Goal: Task Accomplishment & Management: Use online tool/utility

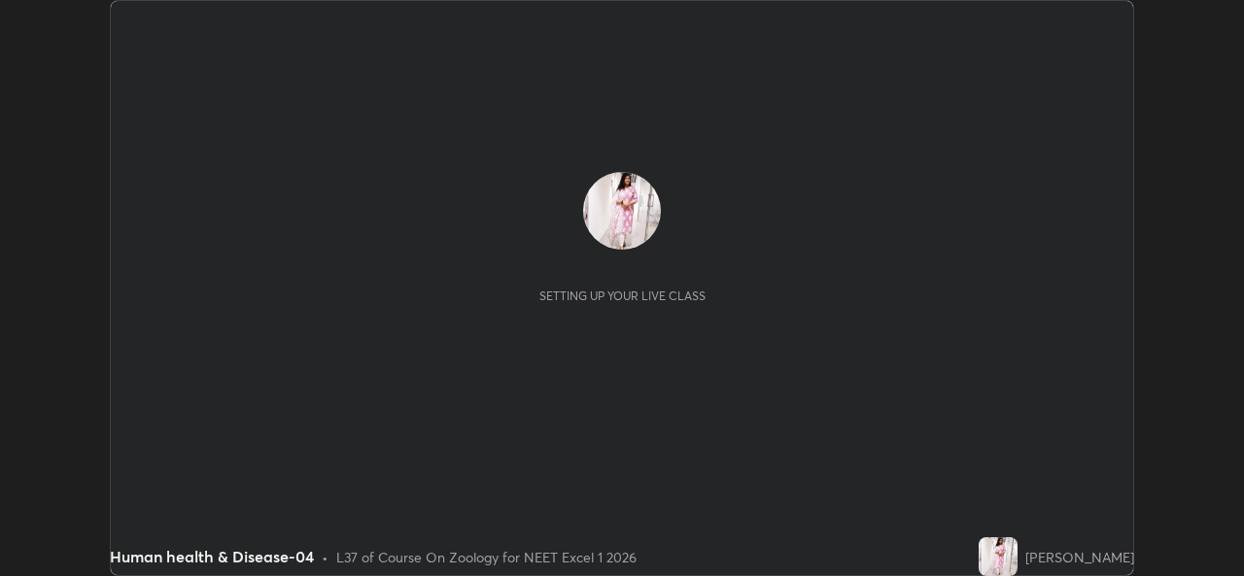
scroll to position [576, 1244]
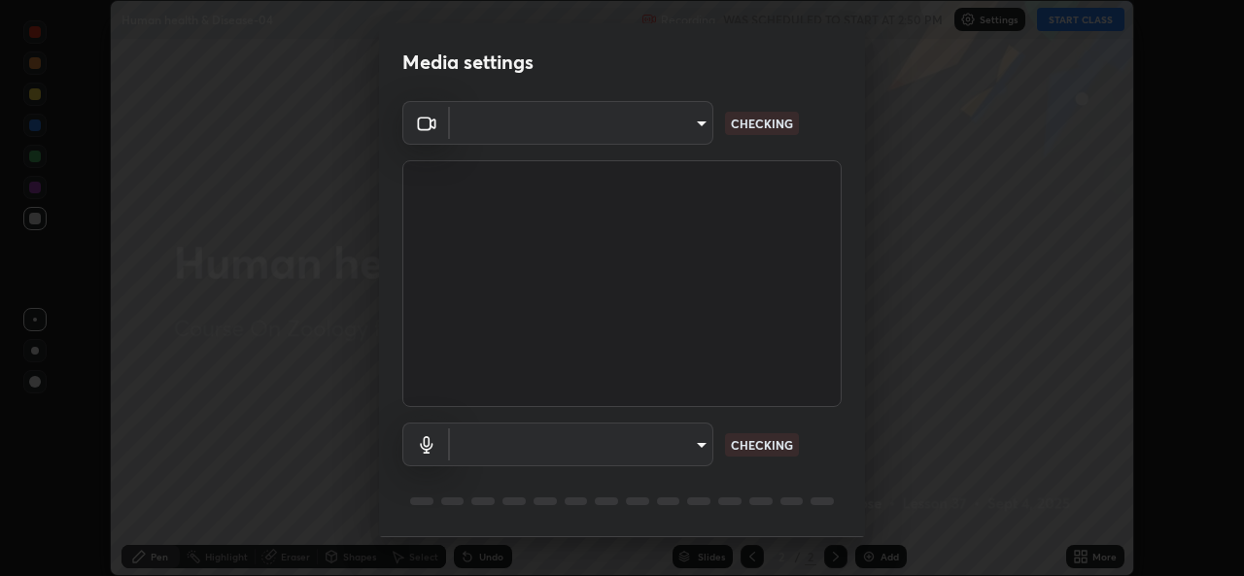
click at [699, 447] on body "Erase all Human health & Disease-04 Recording WAS SCHEDULED TO START AT 2:50 PM…" at bounding box center [622, 288] width 1244 height 576
type input "1b5311a9b5640385fef1425c23754c42fb18271d2377e174ff02acca352544af"
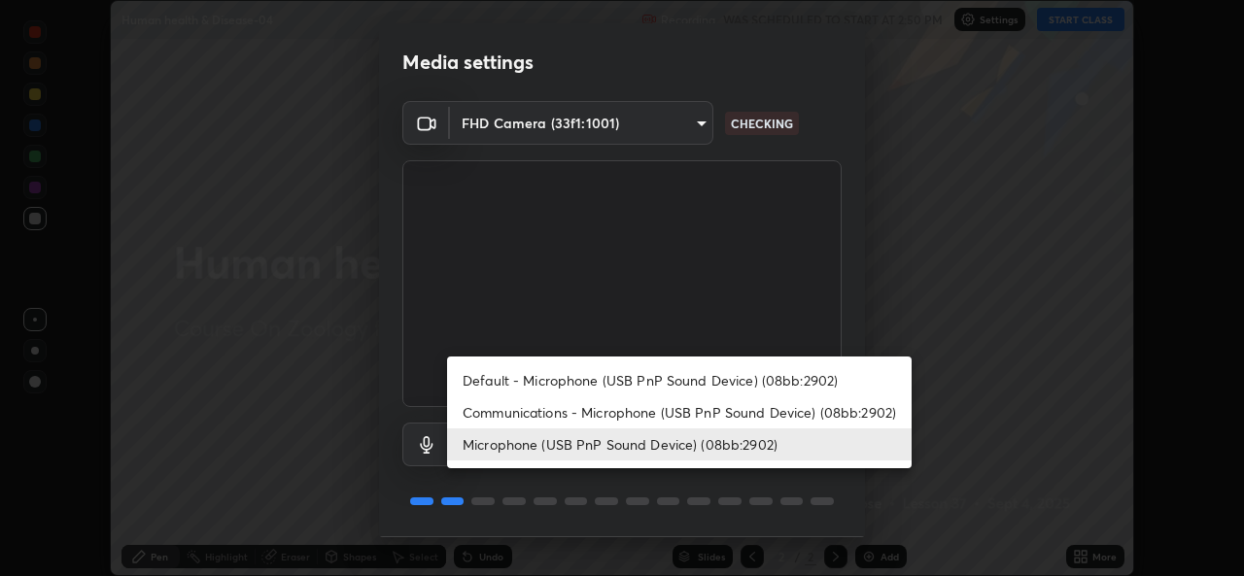
click at [696, 404] on li "Communications - Microphone (USB PnP Sound Device) (08bb:2902)" at bounding box center [679, 413] width 465 height 32
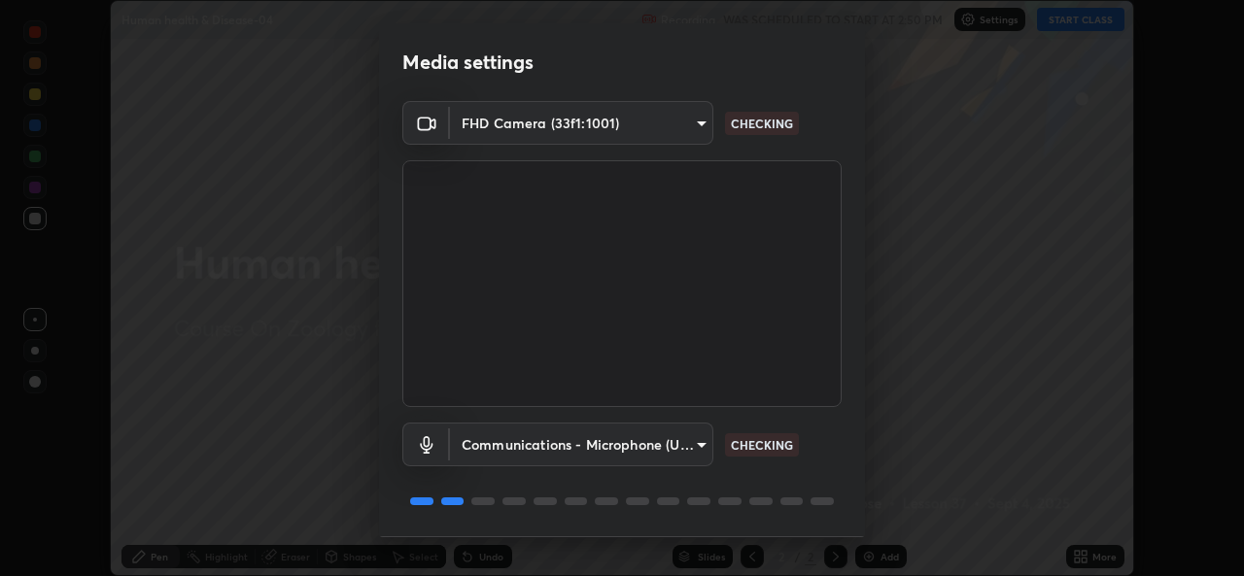
click at [695, 443] on body "Erase all Human health & Disease-04 Recording WAS SCHEDULED TO START AT 2:50 PM…" at bounding box center [622, 288] width 1244 height 576
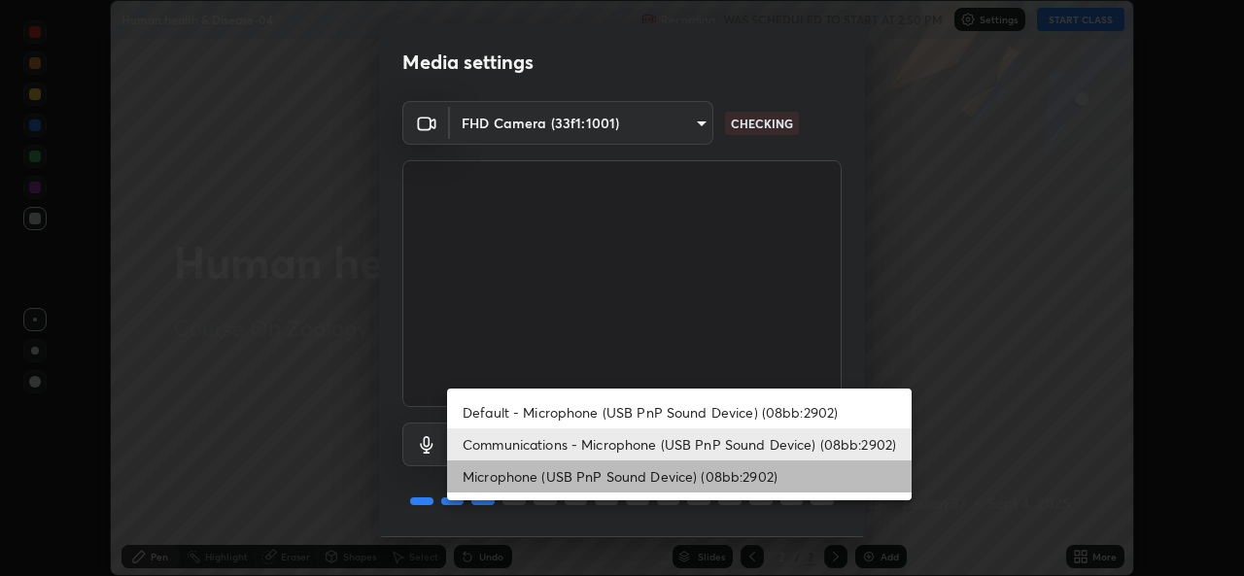
click at [685, 473] on li "Microphone (USB PnP Sound Device) (08bb:2902)" at bounding box center [679, 477] width 465 height 32
type input "24ad53f3229a6e7ae31be6b6923c0f711ac090b5ca08074ab8e1abb2a0fbc499"
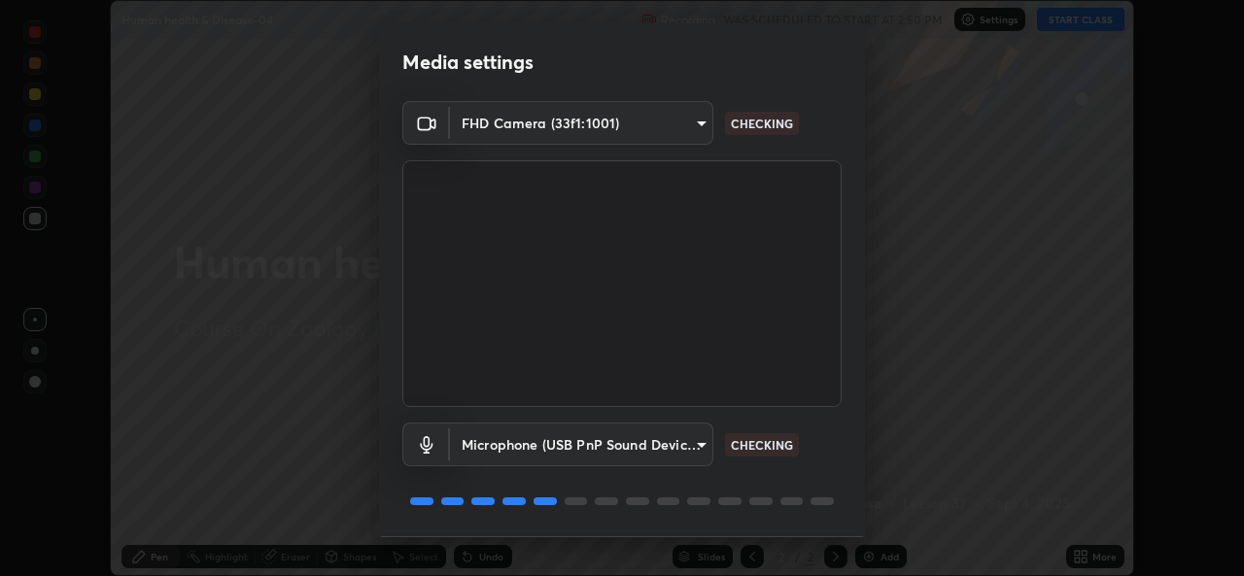
scroll to position [61, 0]
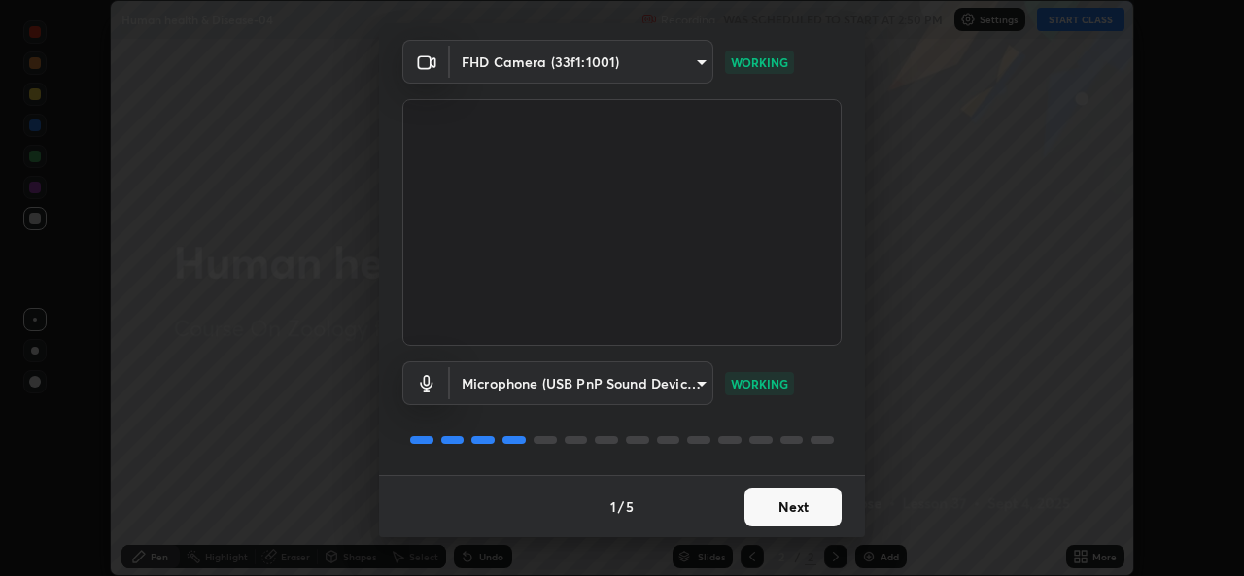
click at [814, 504] on button "Next" at bounding box center [792, 507] width 97 height 39
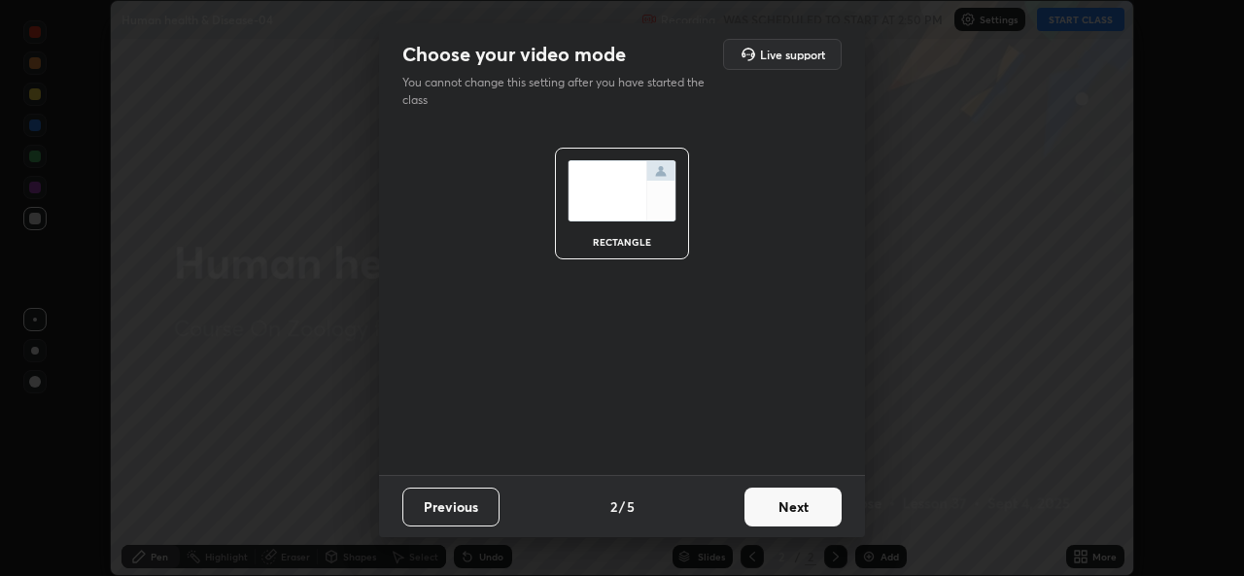
click at [821, 510] on button "Next" at bounding box center [792, 507] width 97 height 39
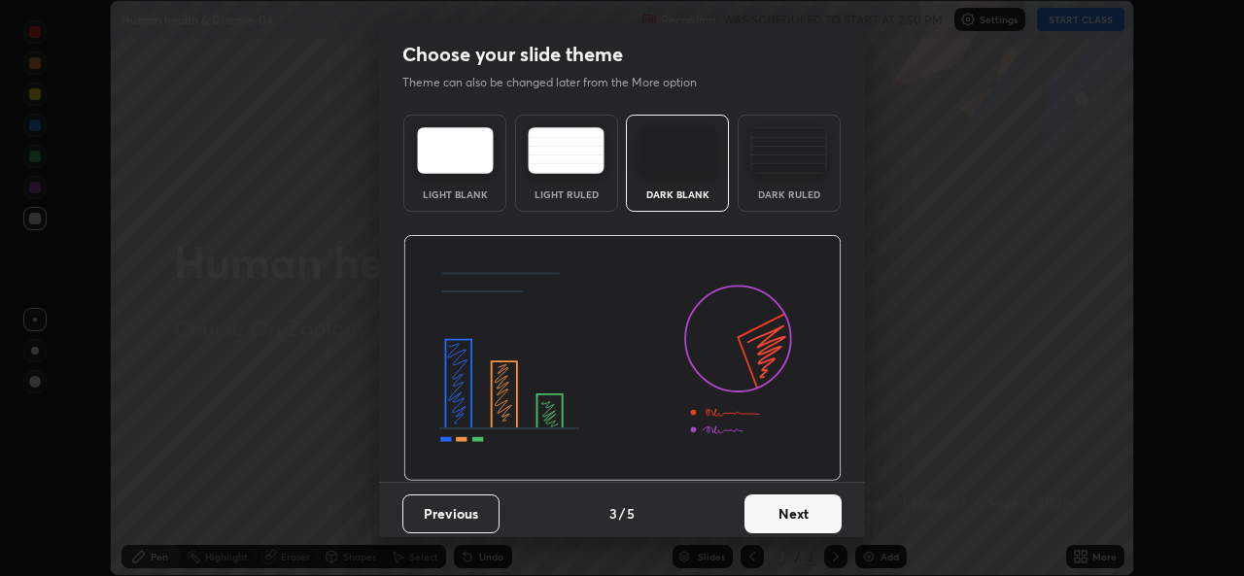
click at [828, 516] on button "Next" at bounding box center [792, 514] width 97 height 39
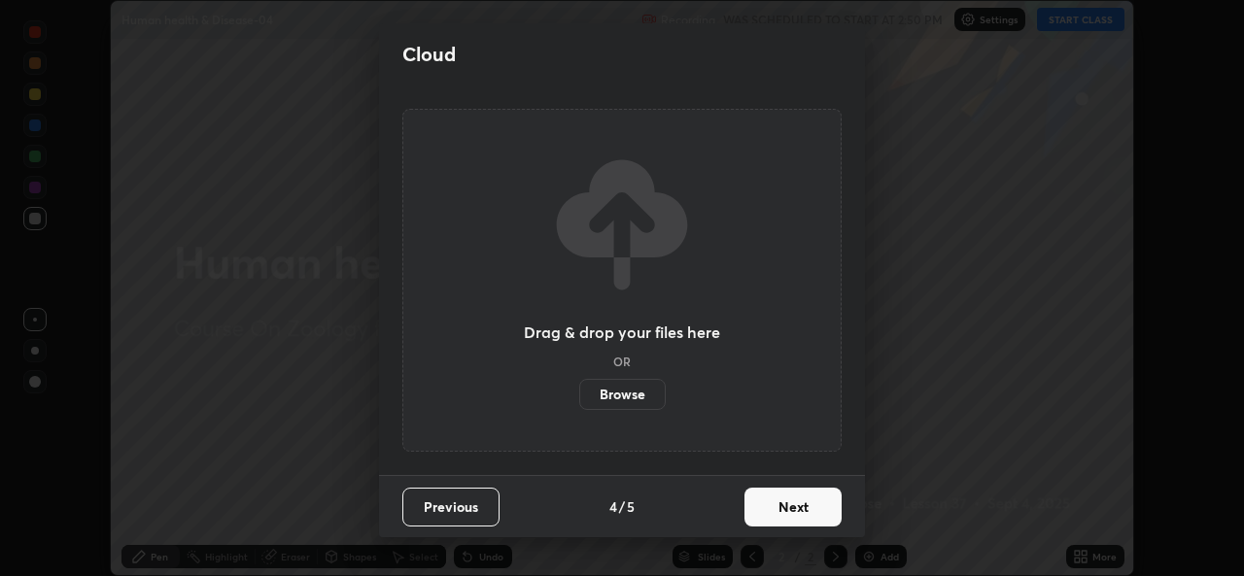
click at [827, 509] on button "Next" at bounding box center [792, 507] width 97 height 39
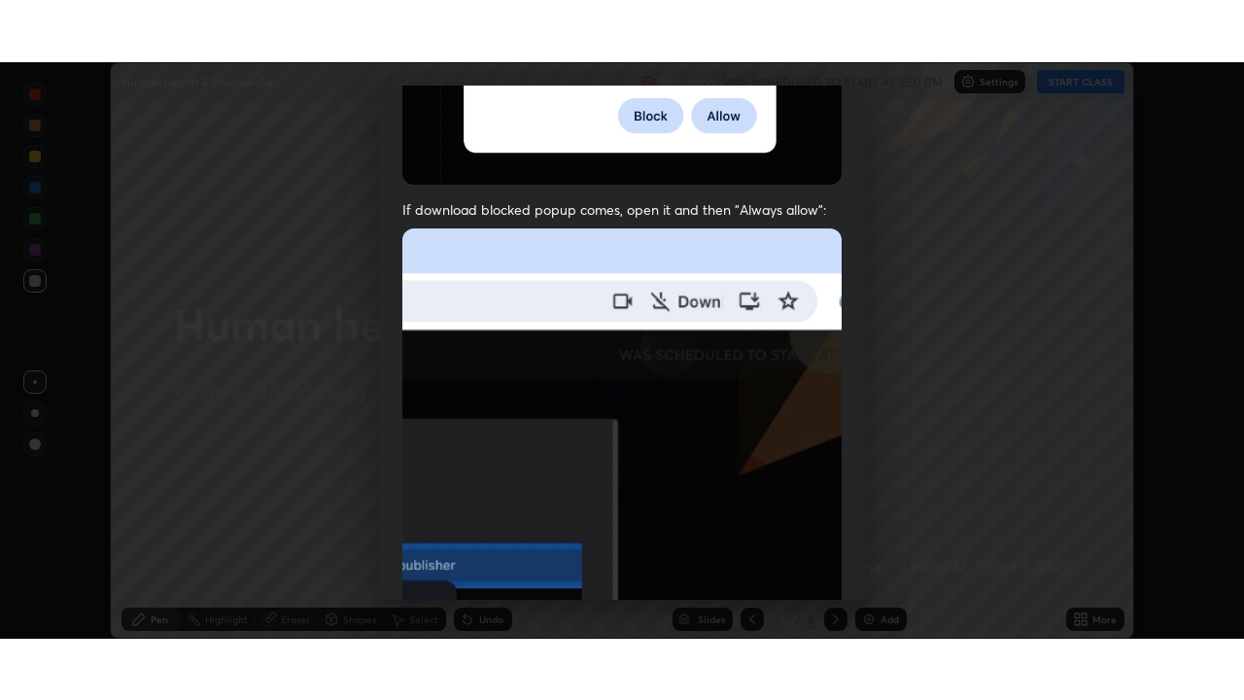
scroll to position [458, 0]
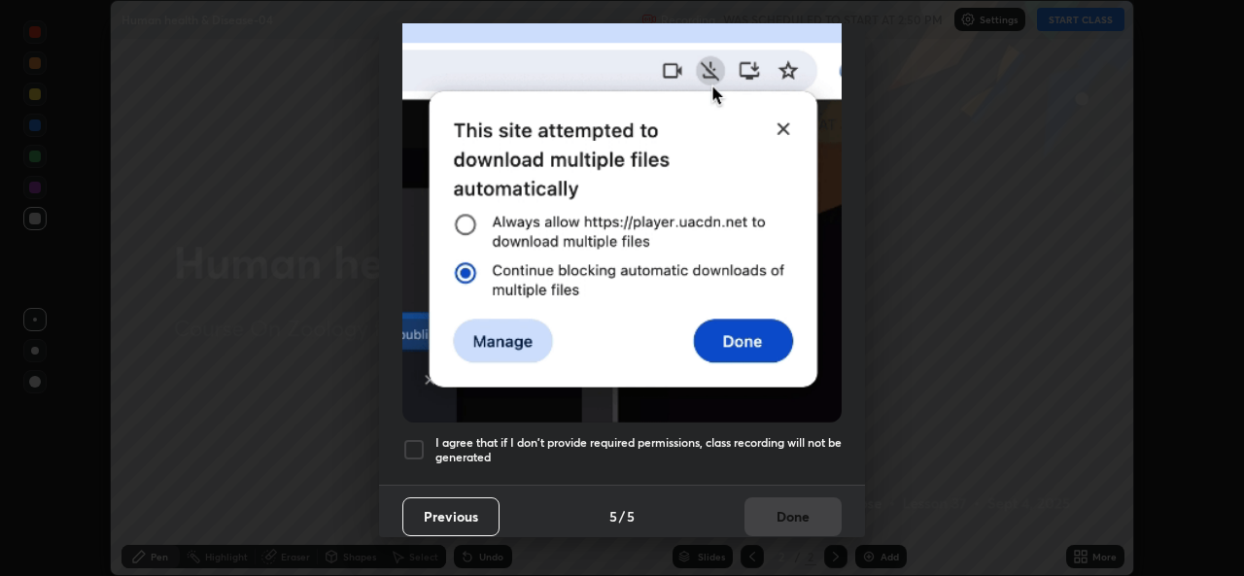
click at [771, 437] on h5 "I agree that if I don't provide required permissions, class recording will not …" at bounding box center [638, 450] width 406 height 30
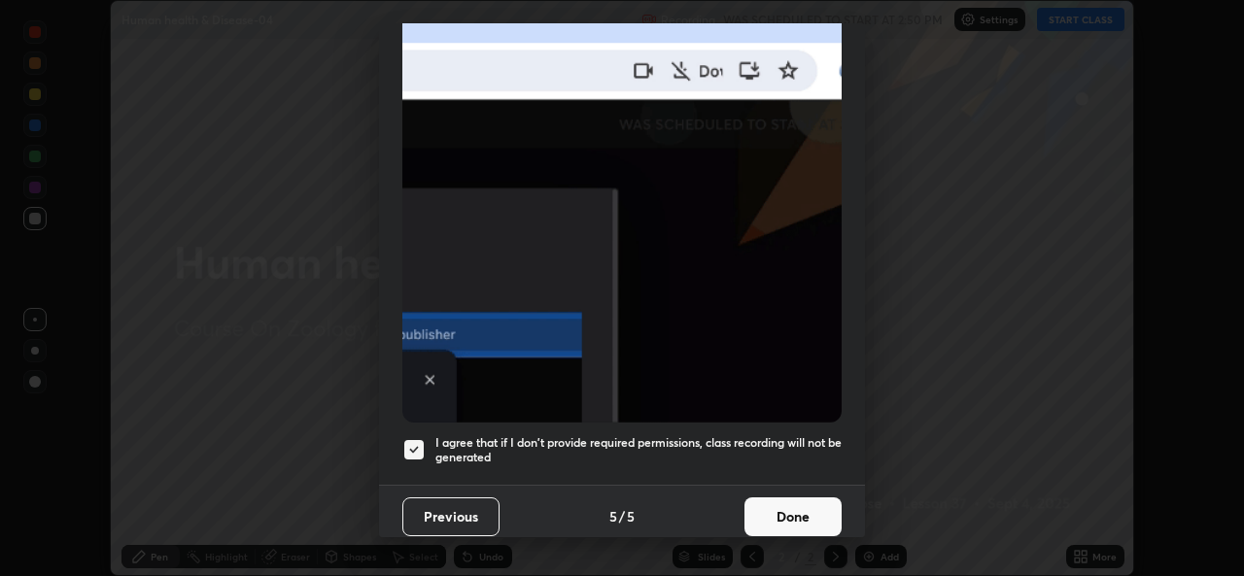
click at [772, 513] on button "Done" at bounding box center [792, 517] width 97 height 39
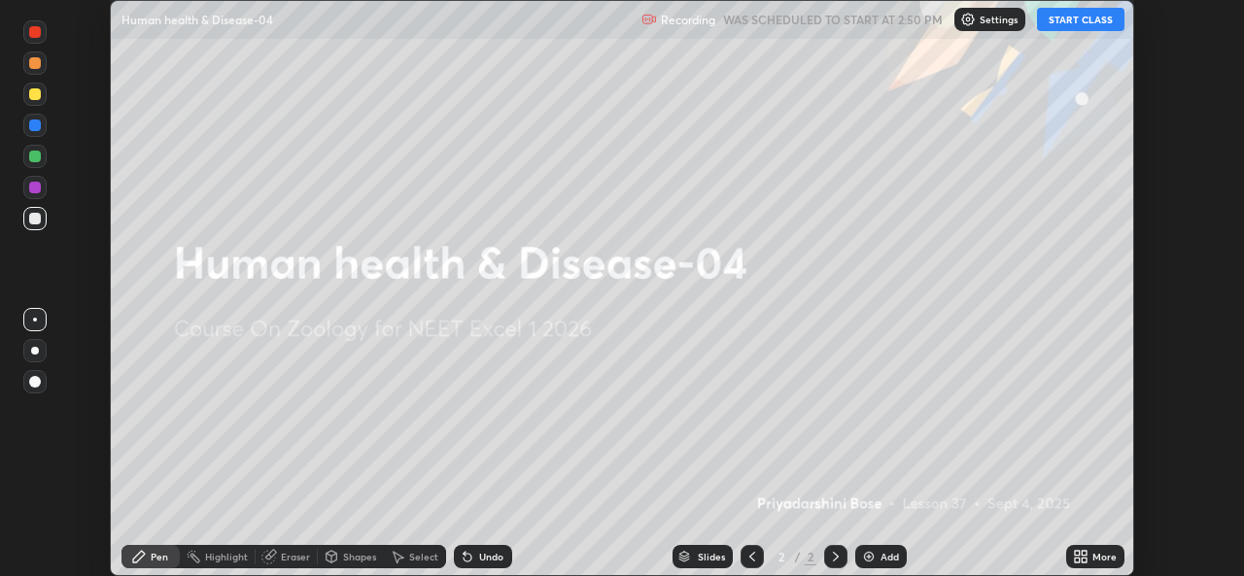
click at [1081, 557] on icon at bounding box center [1081, 557] width 16 height 16
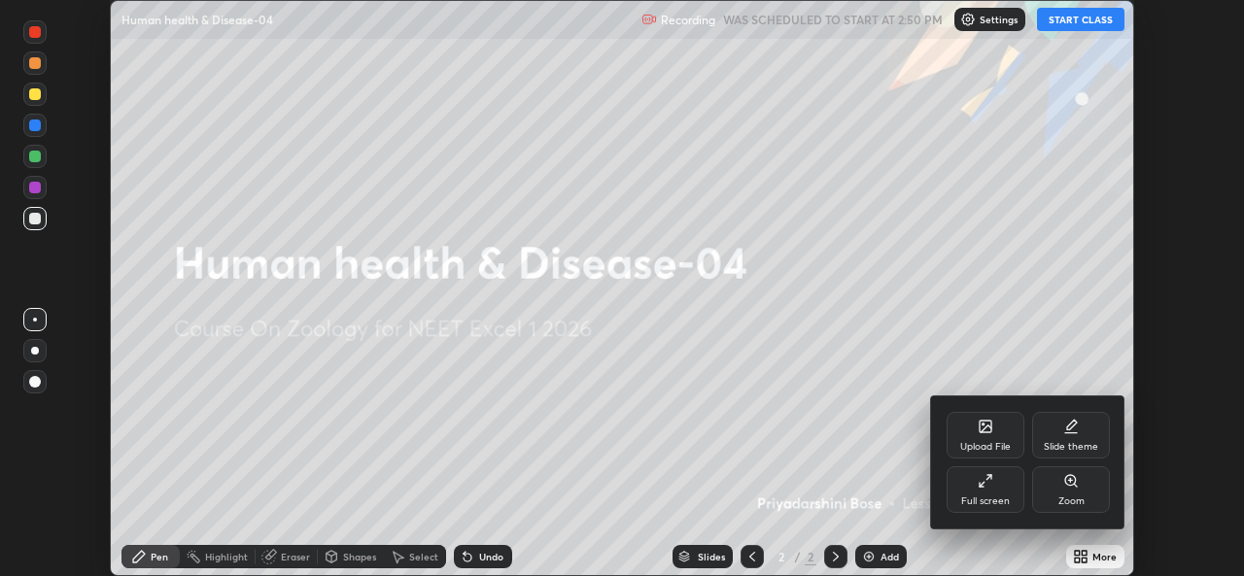
click at [996, 489] on div "Full screen" at bounding box center [986, 489] width 78 height 47
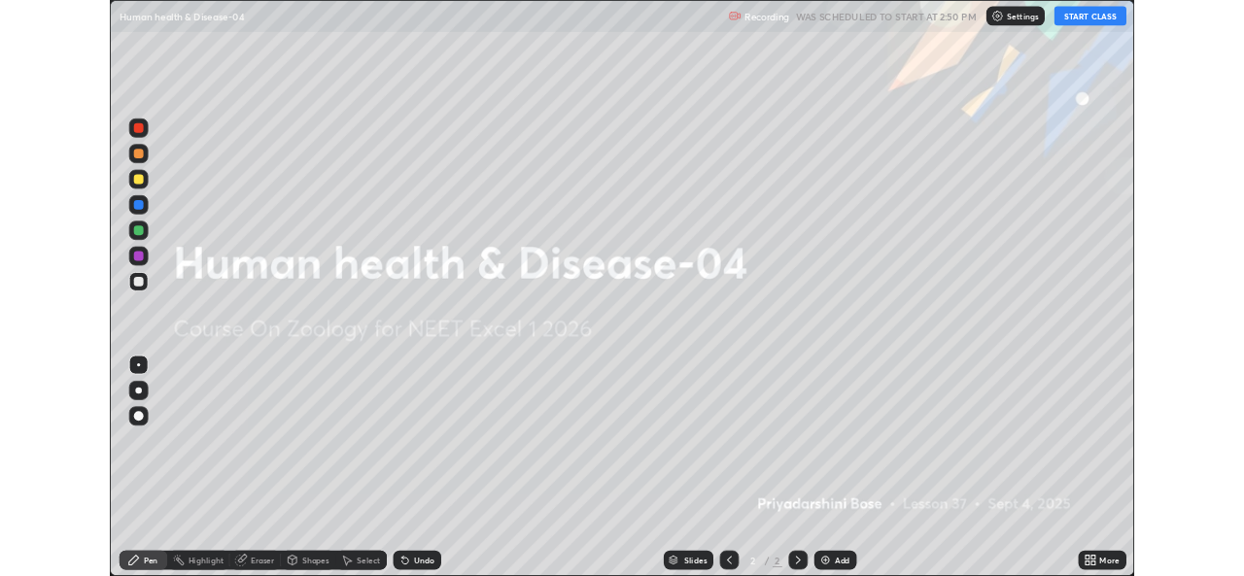
scroll to position [700, 1244]
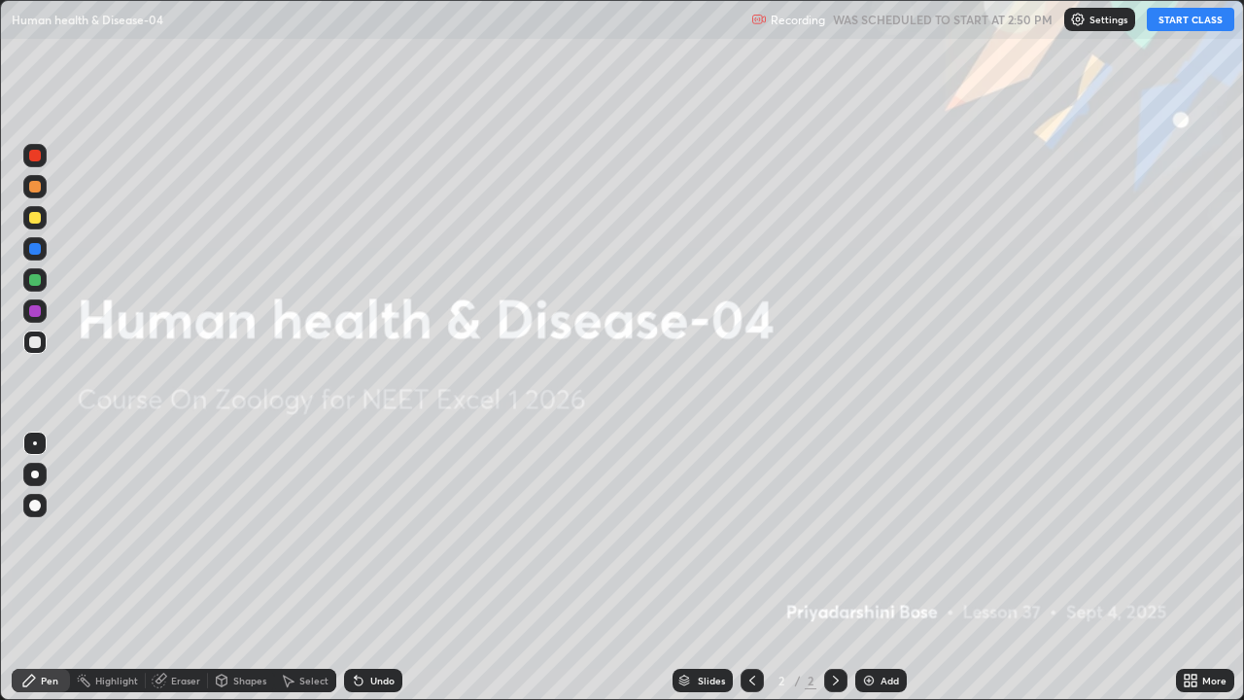
click at [1178, 22] on button "START CLASS" at bounding box center [1190, 19] width 87 height 23
click at [572, 20] on div "LIVE Human health & Disease-04" at bounding box center [425, 19] width 826 height 39
click at [573, 18] on div "LIVE Human health & Disease-04" at bounding box center [425, 19] width 826 height 39
click at [566, 21] on div "LIVE Human health & Disease-04" at bounding box center [425, 19] width 826 height 39
click at [561, 25] on div "LIVE Human health & Disease-04" at bounding box center [425, 19] width 826 height 39
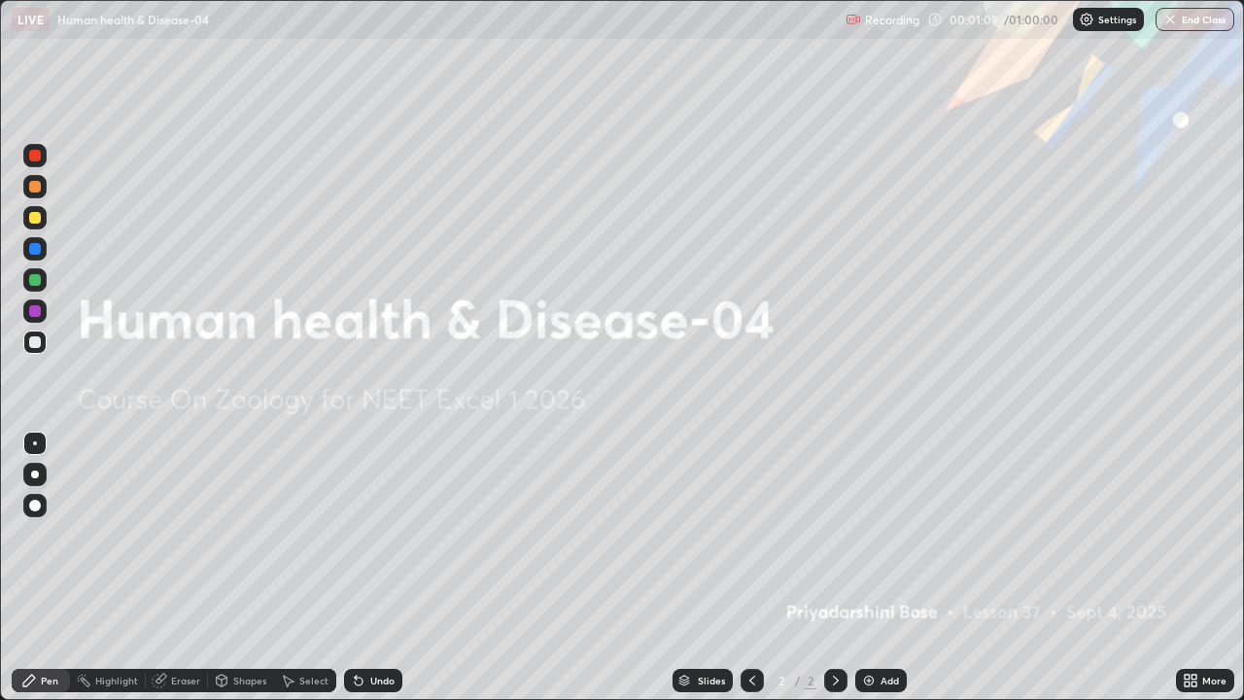
click at [622, 10] on div "LIVE Human health & Disease-04" at bounding box center [425, 19] width 826 height 39
click at [633, 12] on div "LIVE Human health & Disease-04" at bounding box center [425, 19] width 826 height 39
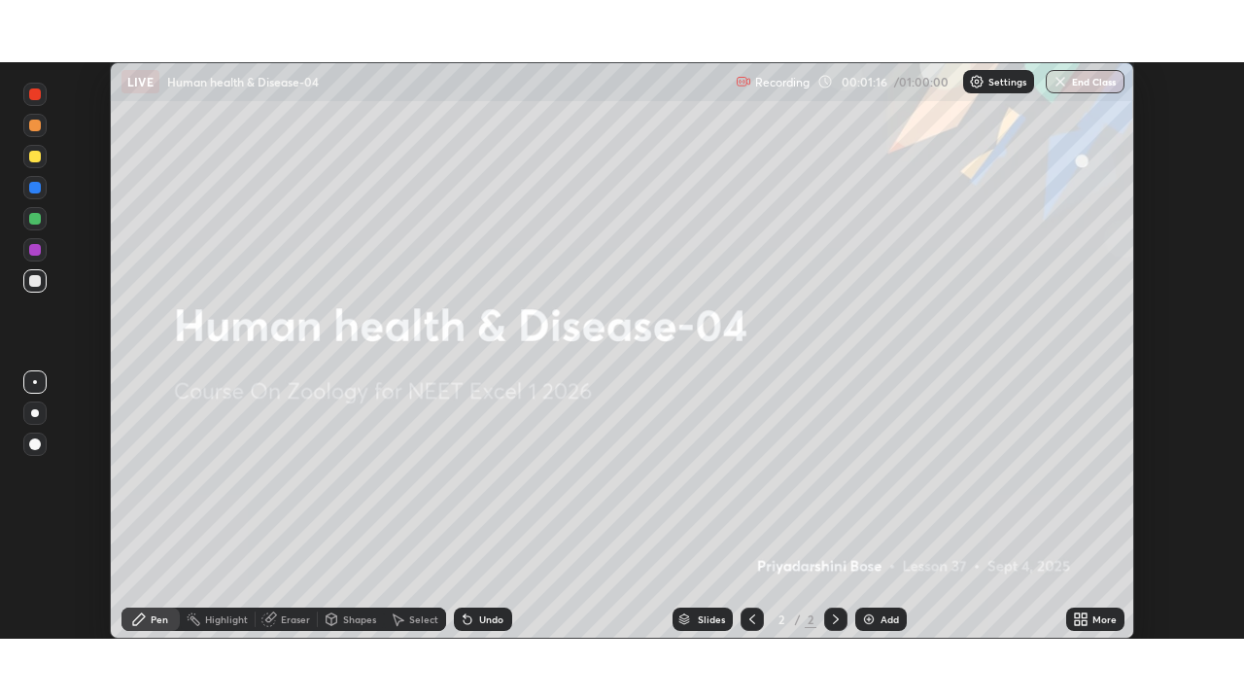
scroll to position [96609, 95941]
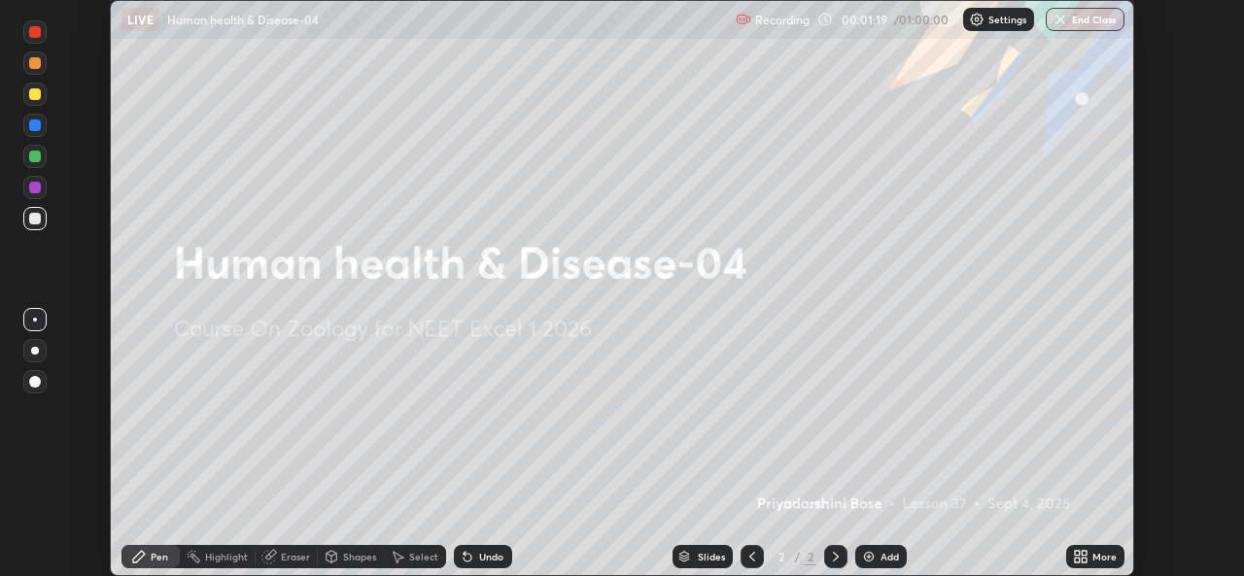
click at [868, 563] on img at bounding box center [869, 557] width 16 height 16
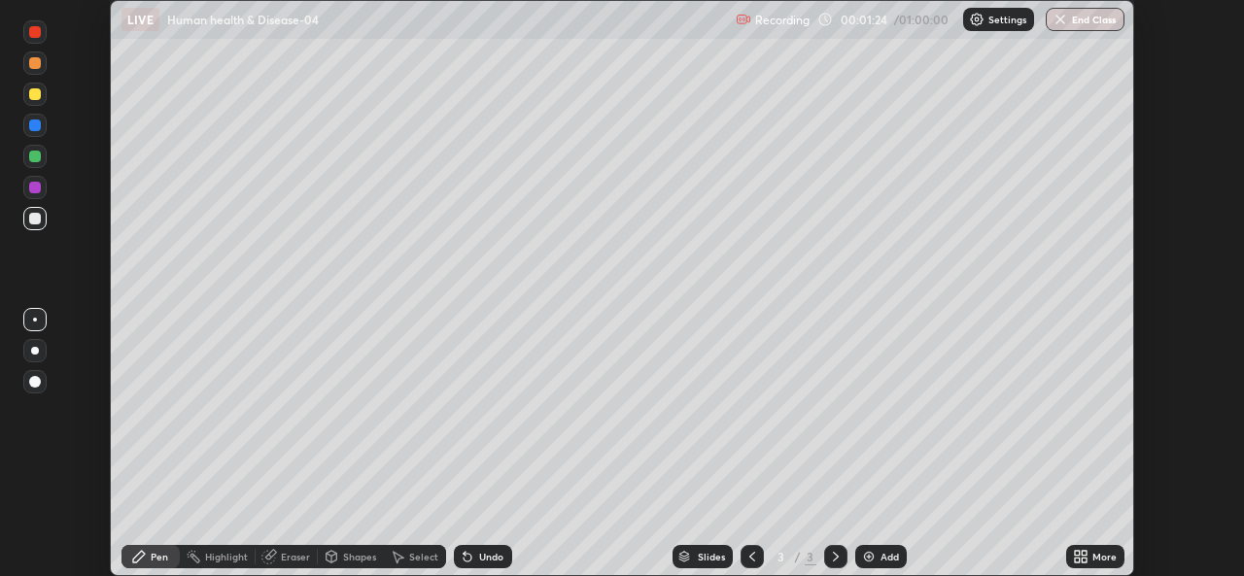
click at [1085, 554] on icon at bounding box center [1084, 553] width 5 height 5
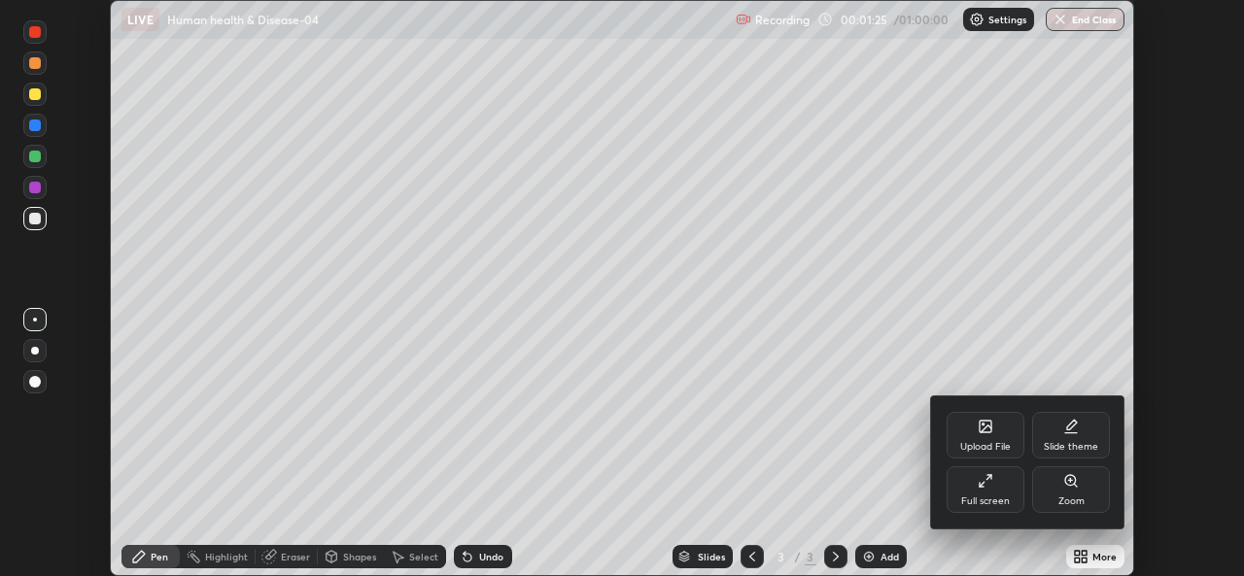
click at [1008, 494] on div "Full screen" at bounding box center [986, 489] width 78 height 47
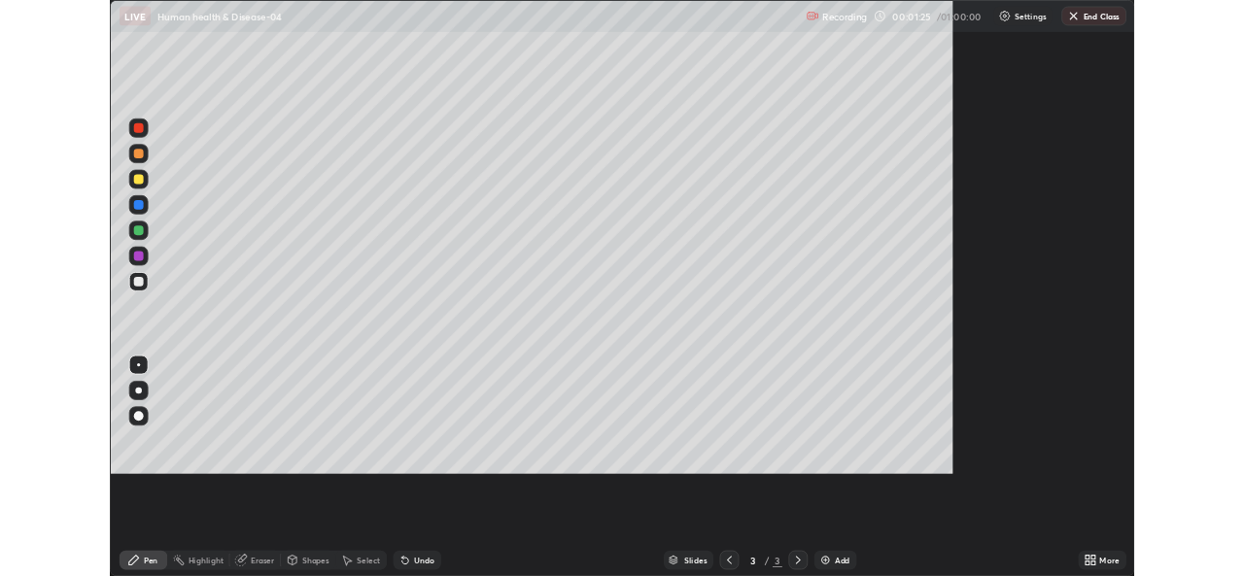
scroll to position [700, 1244]
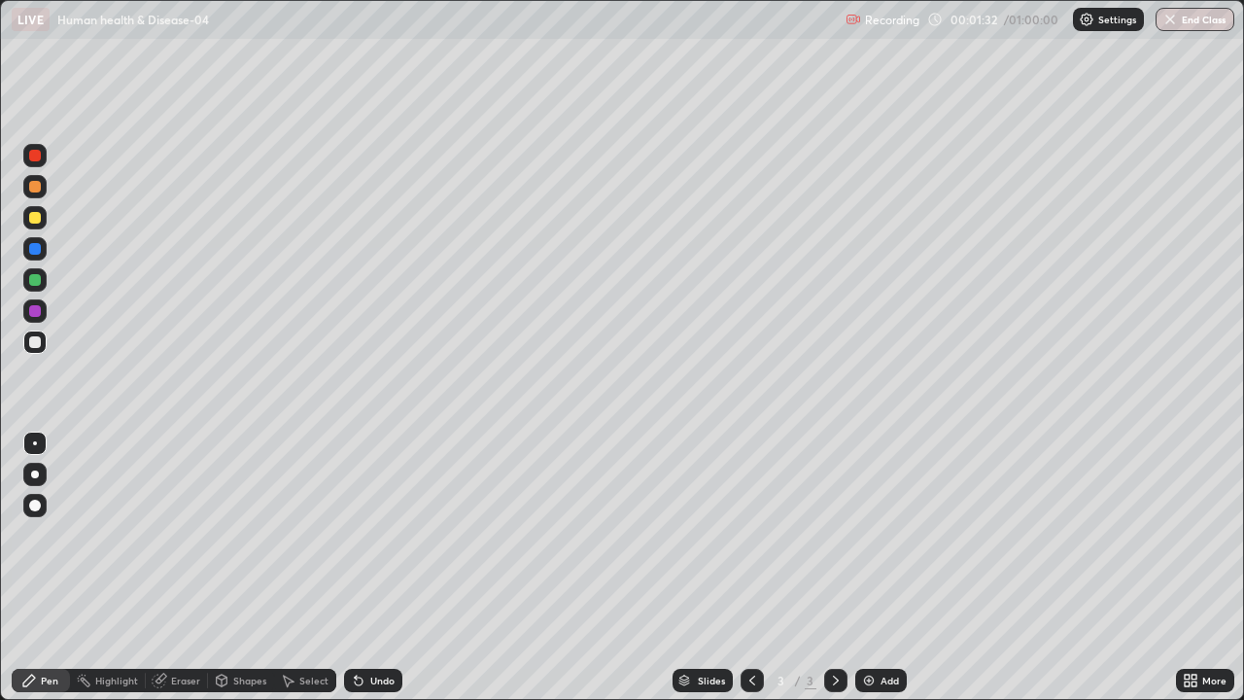
click at [604, 8] on div "LIVE Human health & Disease-04" at bounding box center [425, 19] width 826 height 39
click at [604, 27] on div "LIVE Human health & Disease-04" at bounding box center [425, 19] width 826 height 39
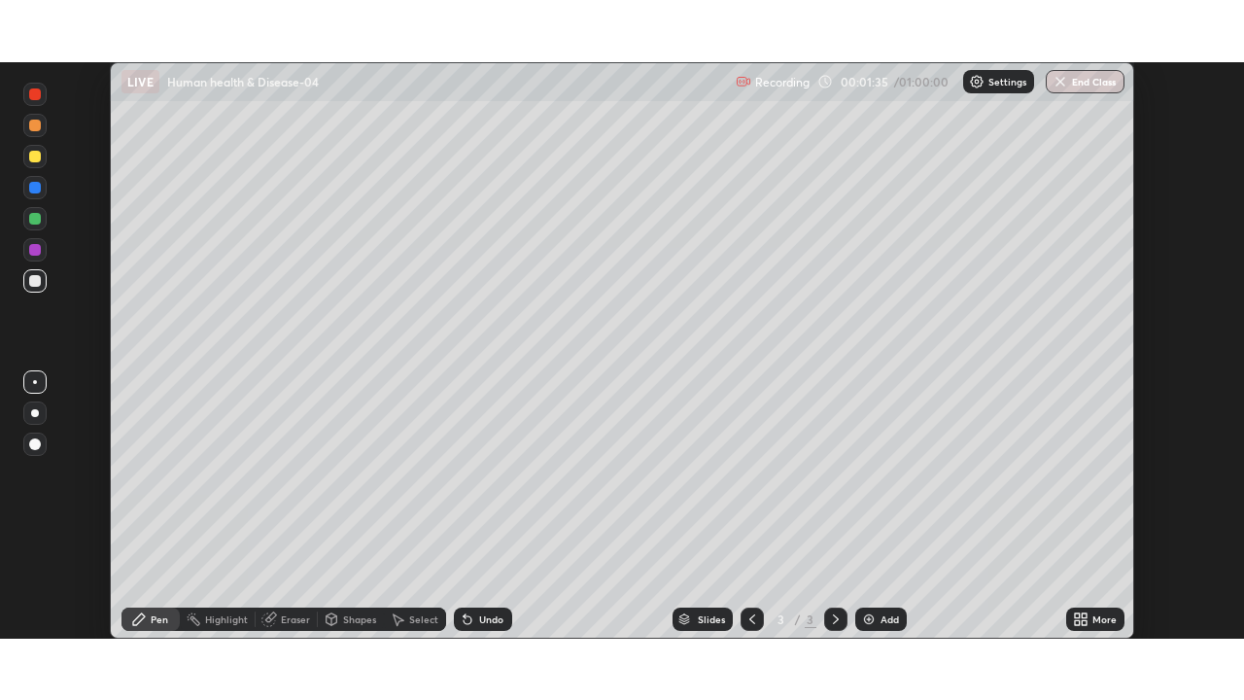
scroll to position [96609, 95941]
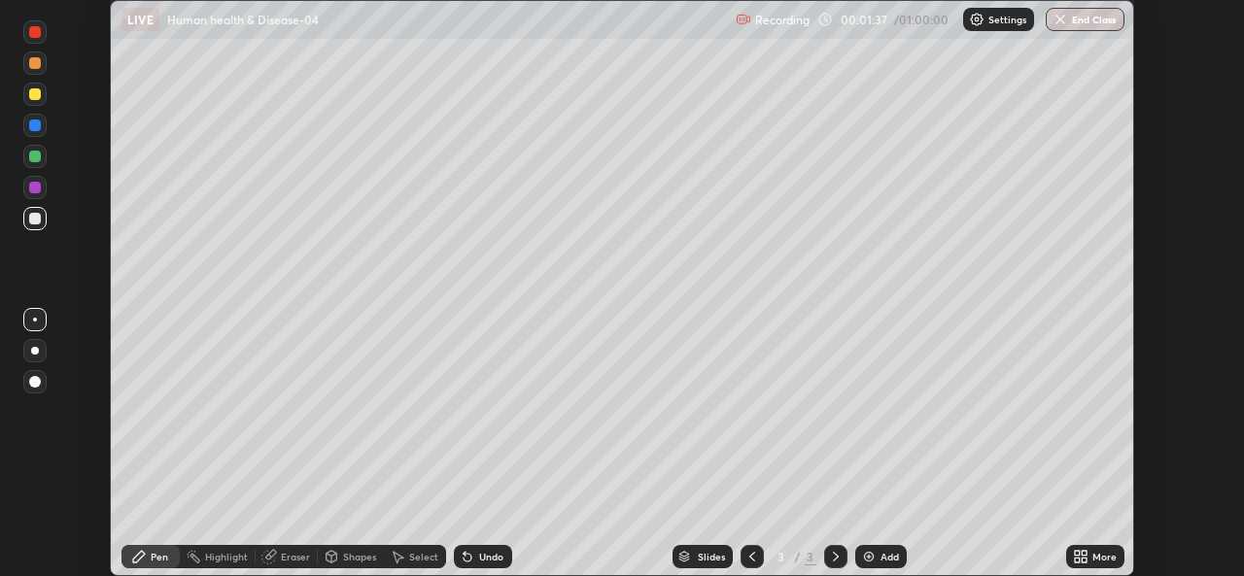
click at [867, 560] on img at bounding box center [869, 557] width 16 height 16
click at [750, 557] on icon at bounding box center [752, 557] width 16 height 16
click at [1080, 561] on icon at bounding box center [1077, 560] width 5 height 5
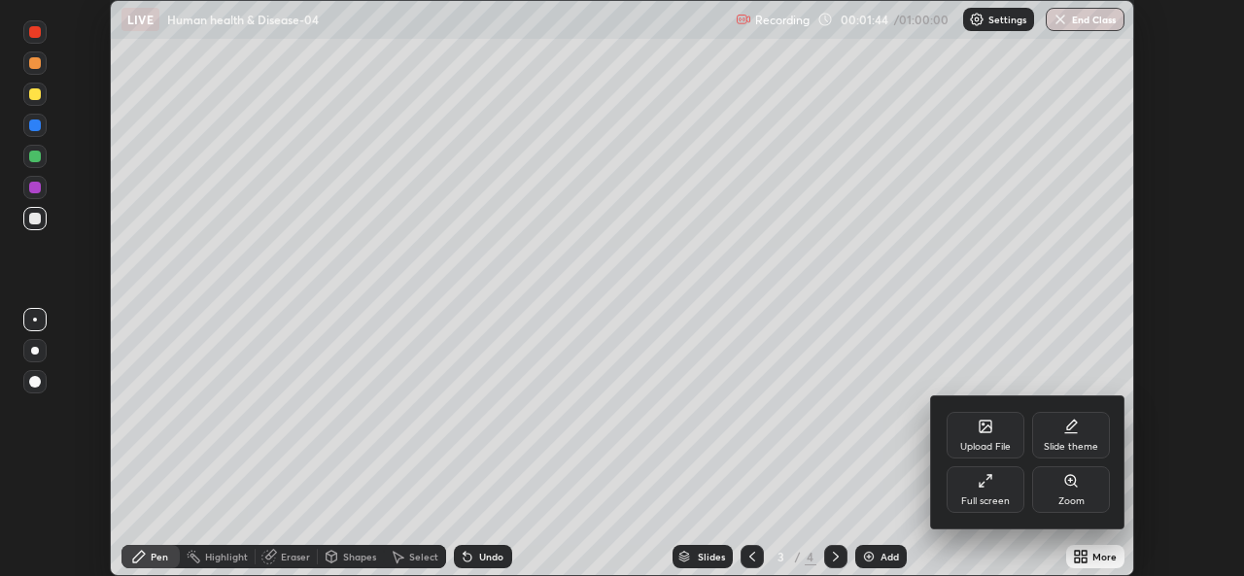
click at [745, 557] on div at bounding box center [622, 288] width 1244 height 576
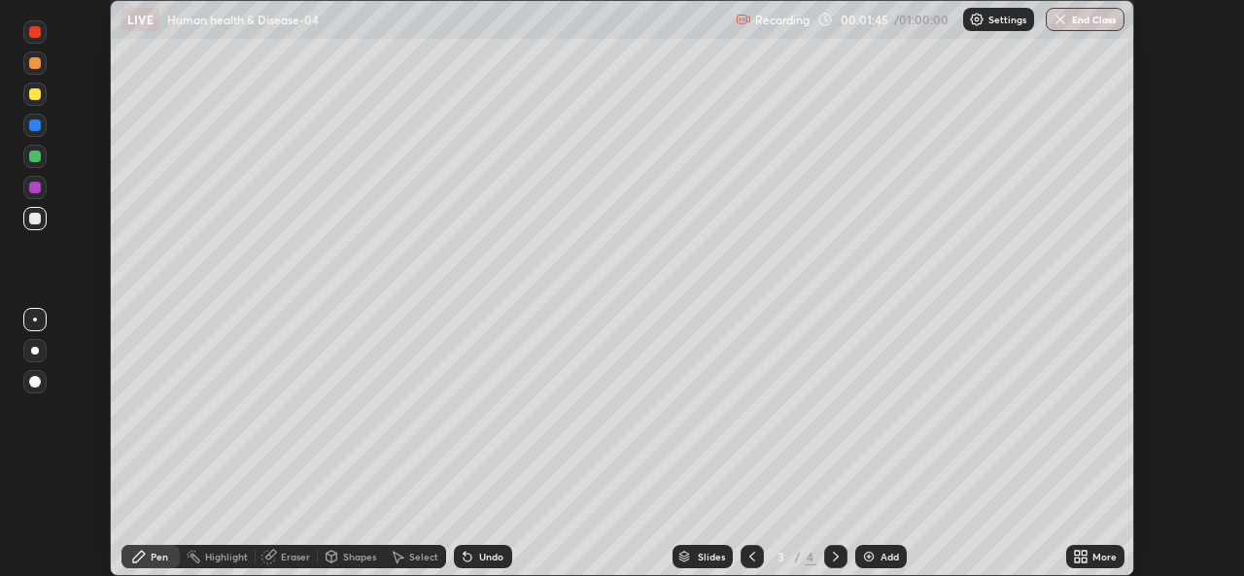
click at [750, 555] on icon at bounding box center [752, 557] width 6 height 10
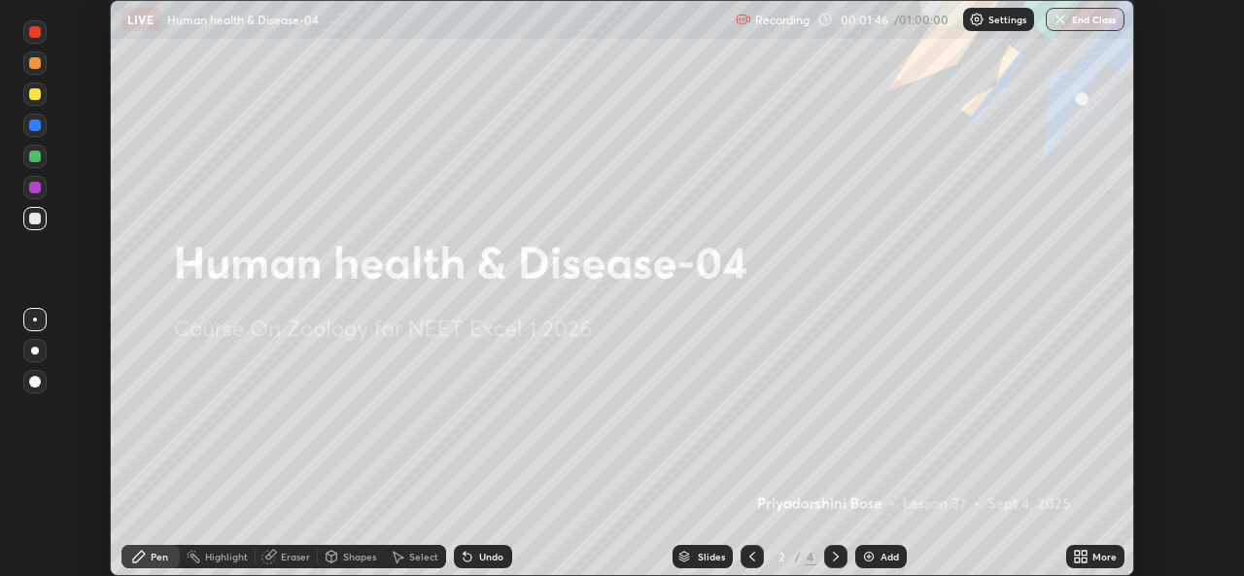
click at [834, 557] on icon at bounding box center [836, 557] width 16 height 16
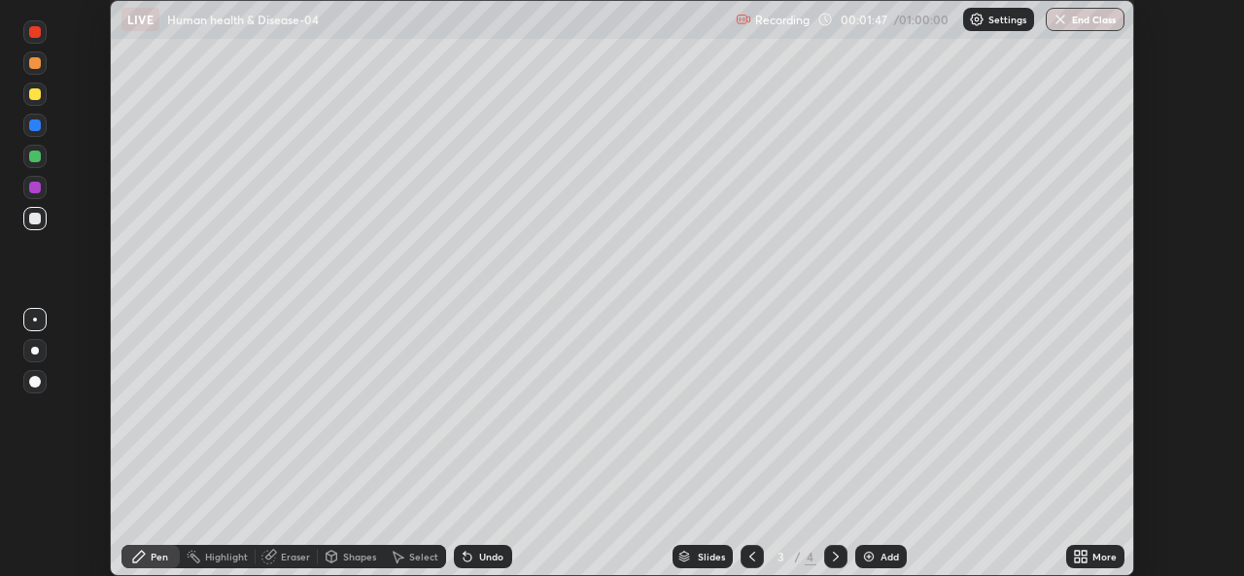
click at [1082, 554] on icon at bounding box center [1084, 553] width 5 height 5
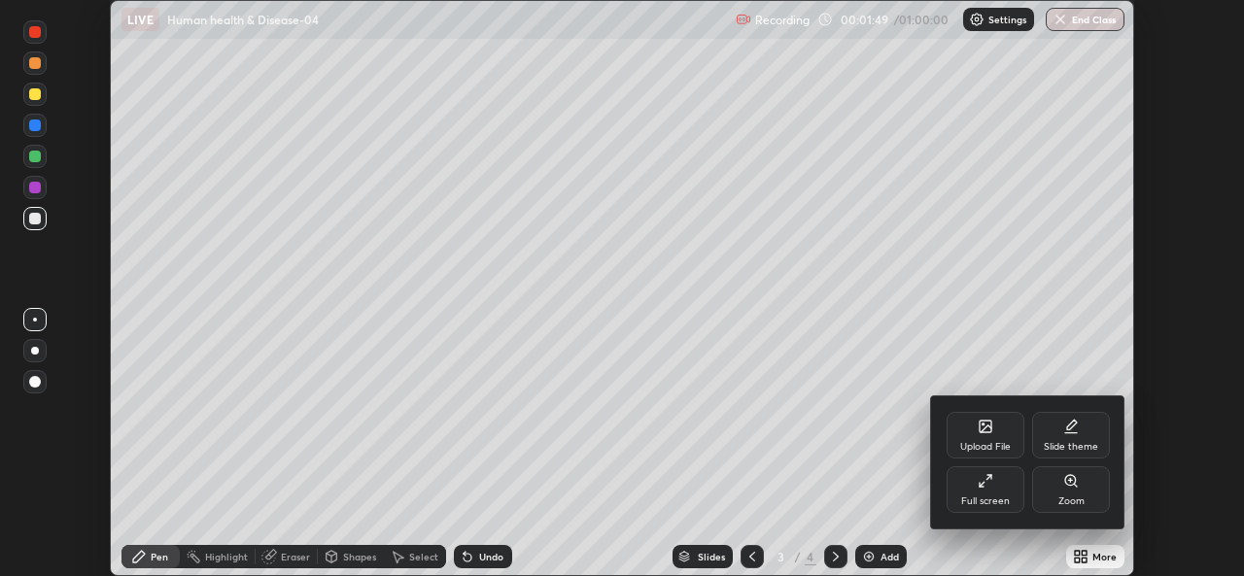
click at [984, 486] on icon at bounding box center [986, 481] width 16 height 16
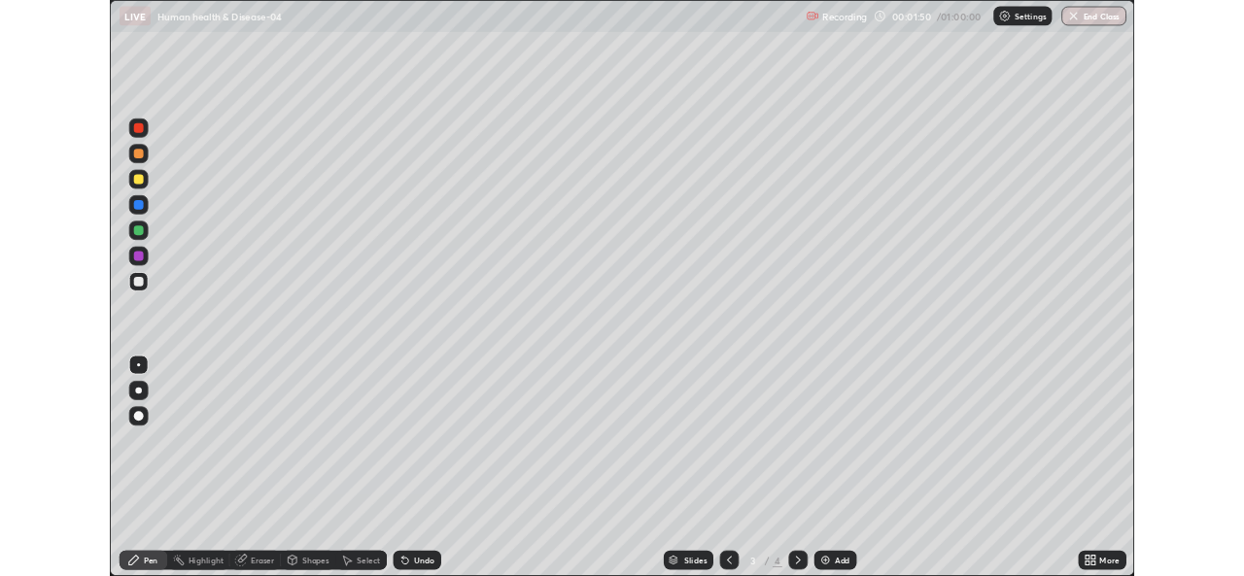
scroll to position [700, 1244]
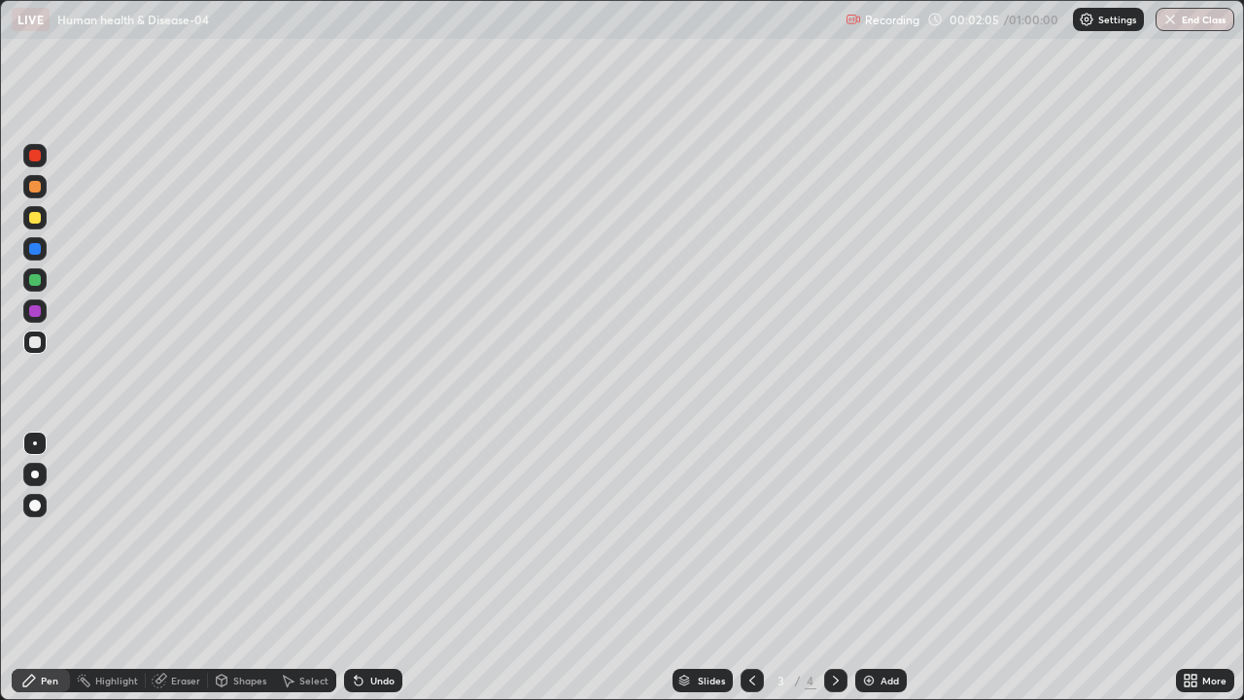
click at [35, 313] on div at bounding box center [35, 311] width 12 height 12
click at [584, 31] on div "LIVE Human health & Disease-04" at bounding box center [425, 19] width 826 height 39
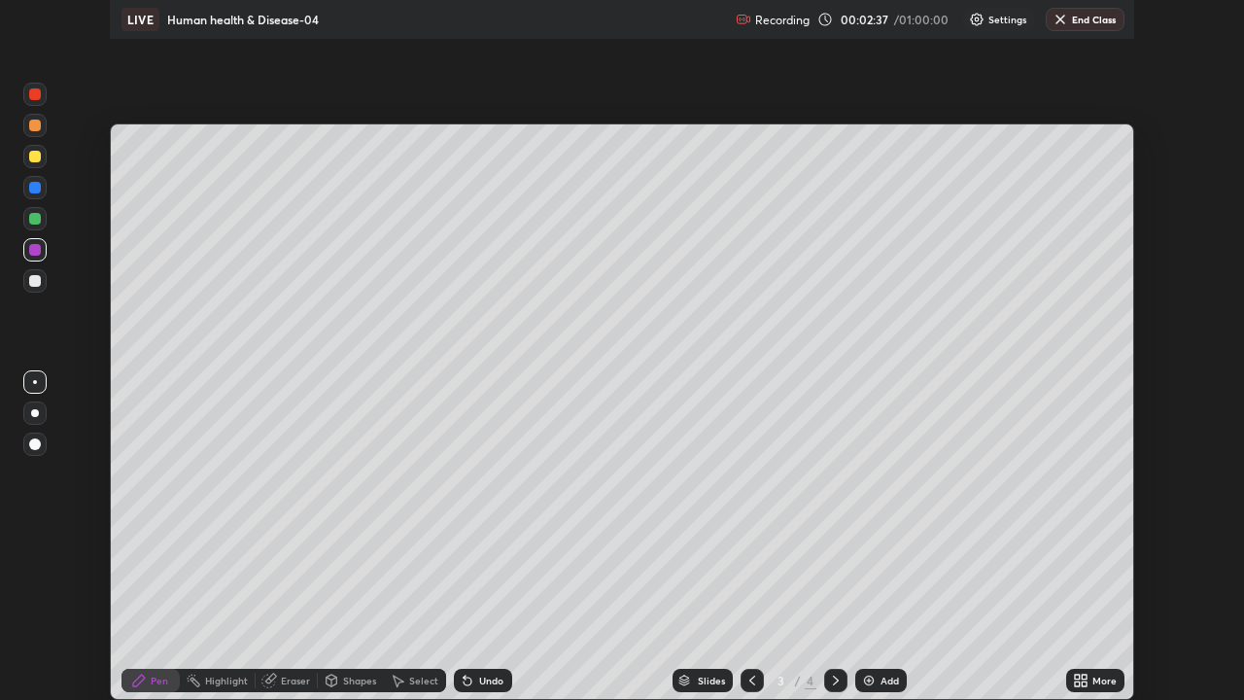
scroll to position [96609, 95941]
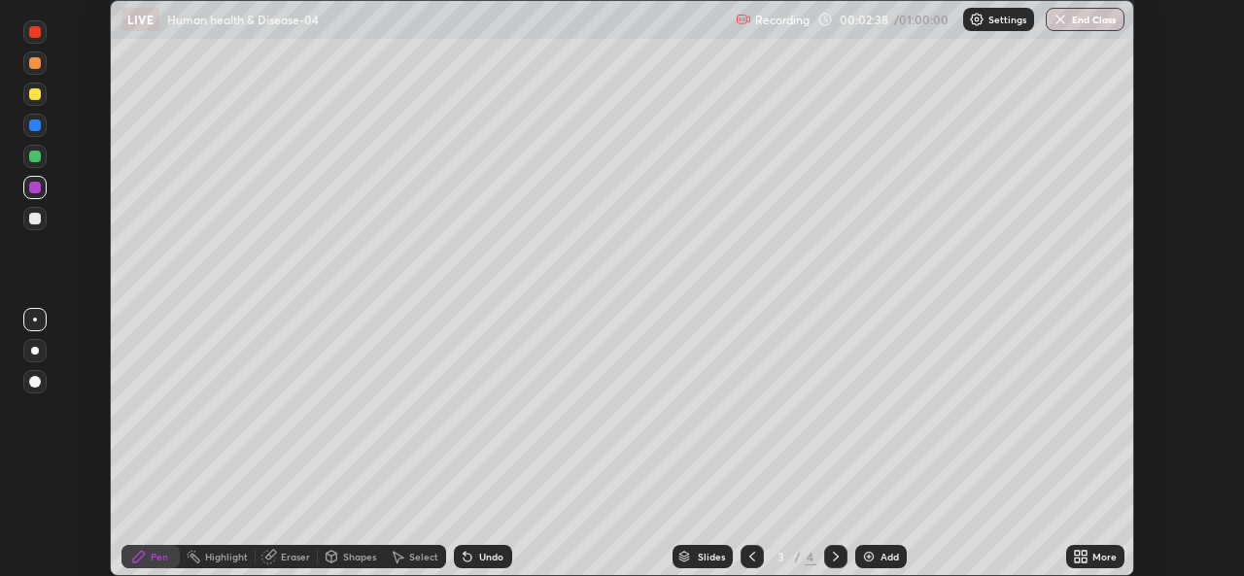
click at [865, 555] on img at bounding box center [869, 557] width 16 height 16
click at [1078, 561] on icon at bounding box center [1077, 560] width 5 height 5
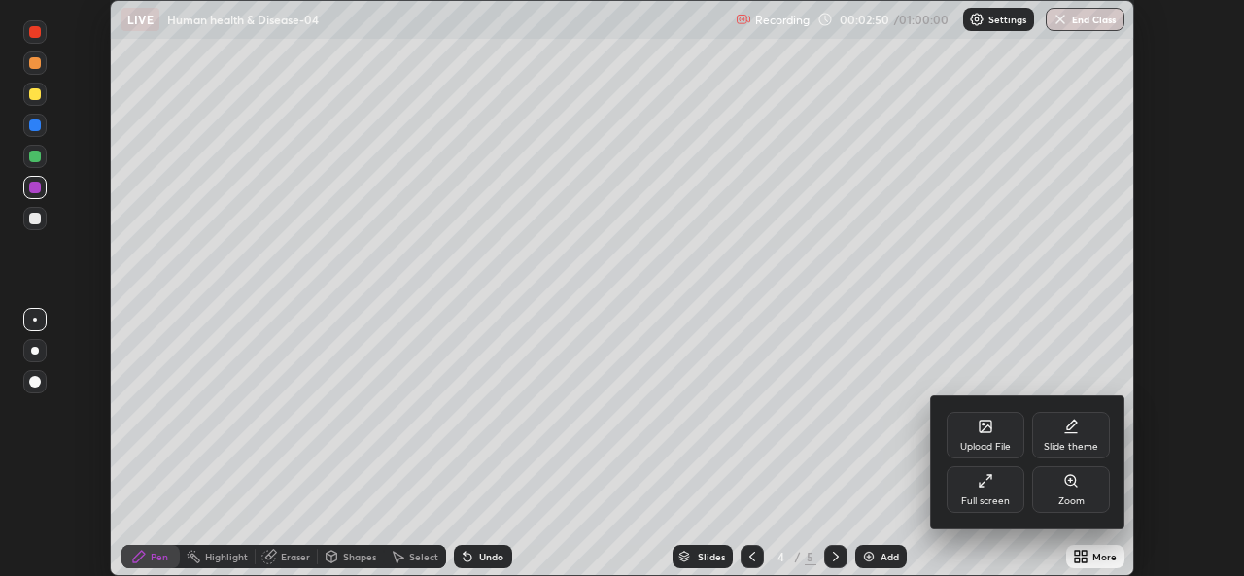
click at [1081, 552] on div at bounding box center [622, 288] width 1244 height 576
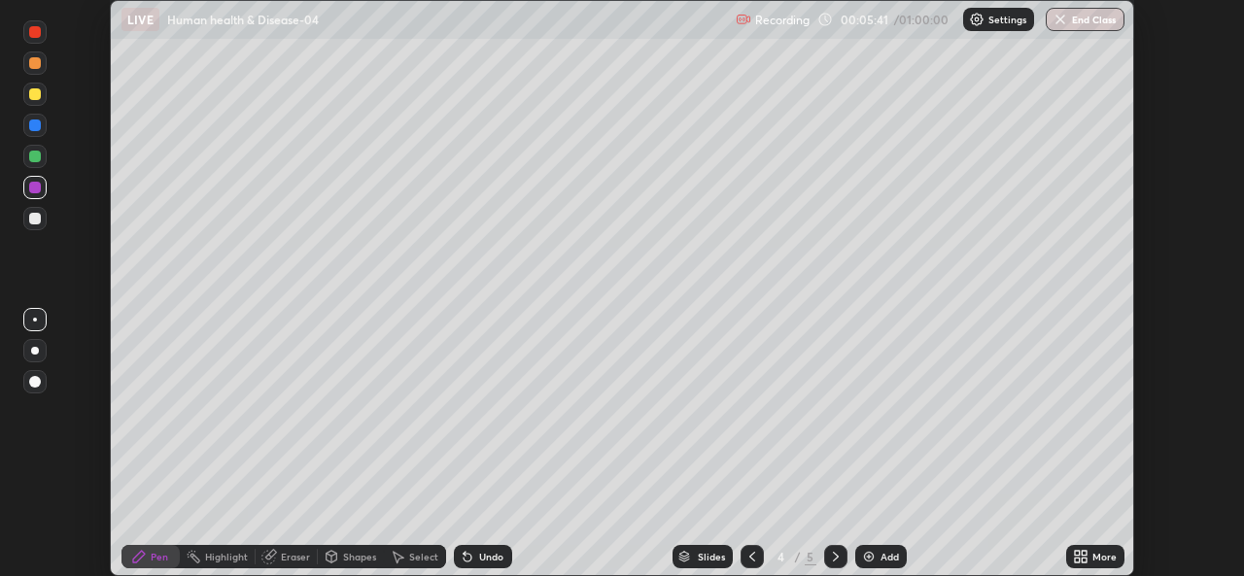
click at [978, 18] on img at bounding box center [977, 20] width 16 height 16
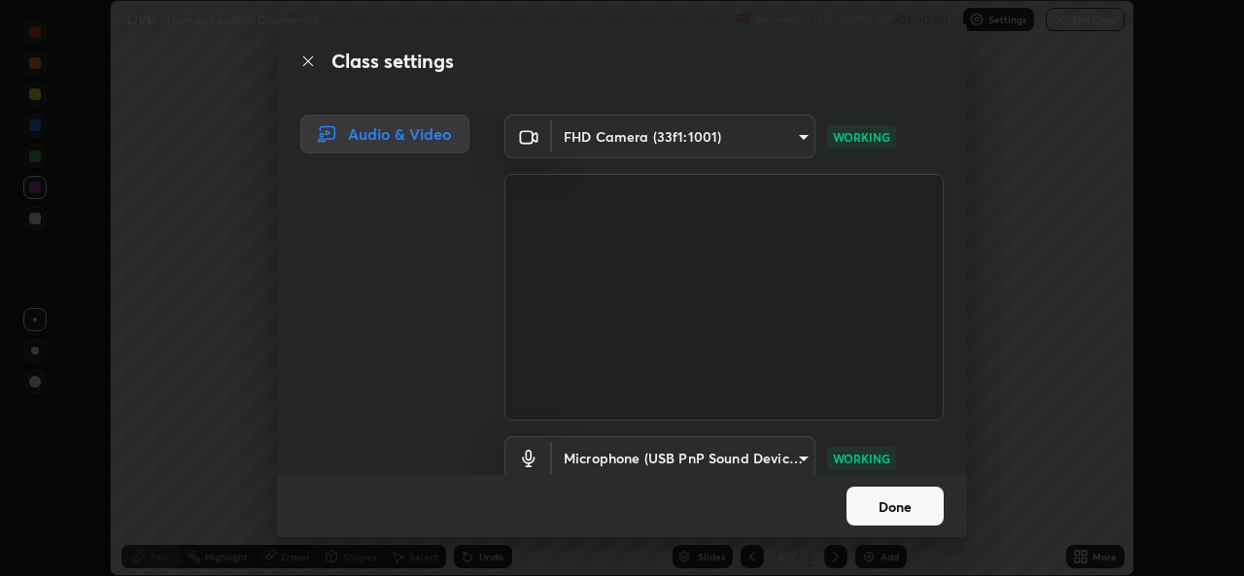
click at [888, 499] on button "Done" at bounding box center [894, 506] width 97 height 39
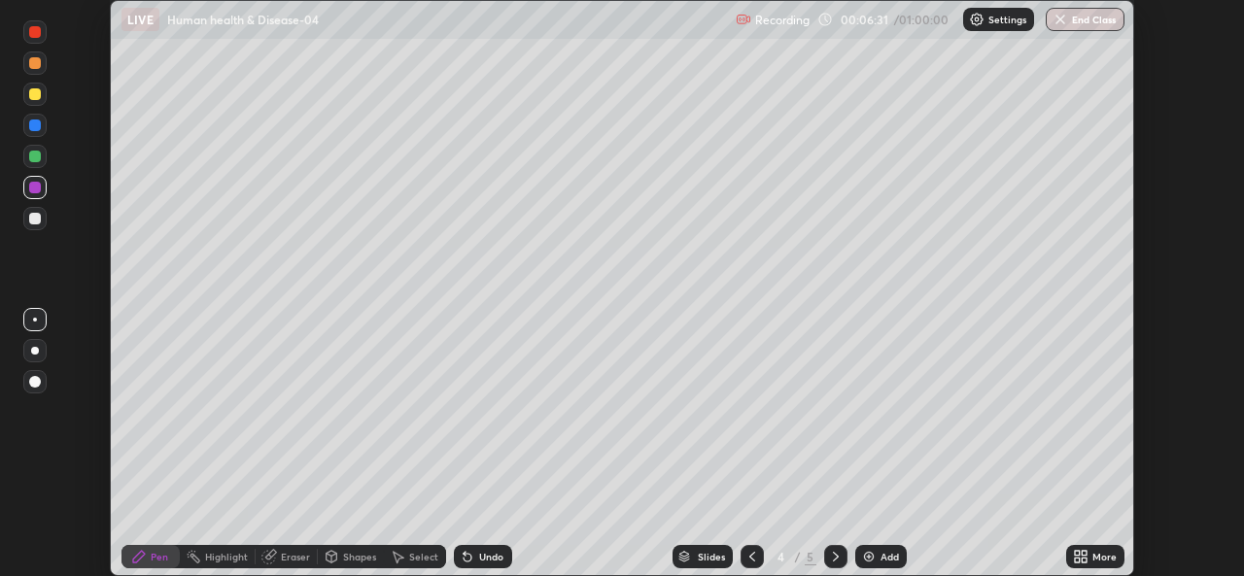
click at [34, 382] on div at bounding box center [35, 382] width 12 height 12
click at [39, 188] on div at bounding box center [35, 188] width 12 height 12
click at [42, 221] on div at bounding box center [34, 218] width 23 height 23
click at [34, 85] on div at bounding box center [34, 94] width 23 height 23
click at [38, 157] on div at bounding box center [35, 157] width 12 height 12
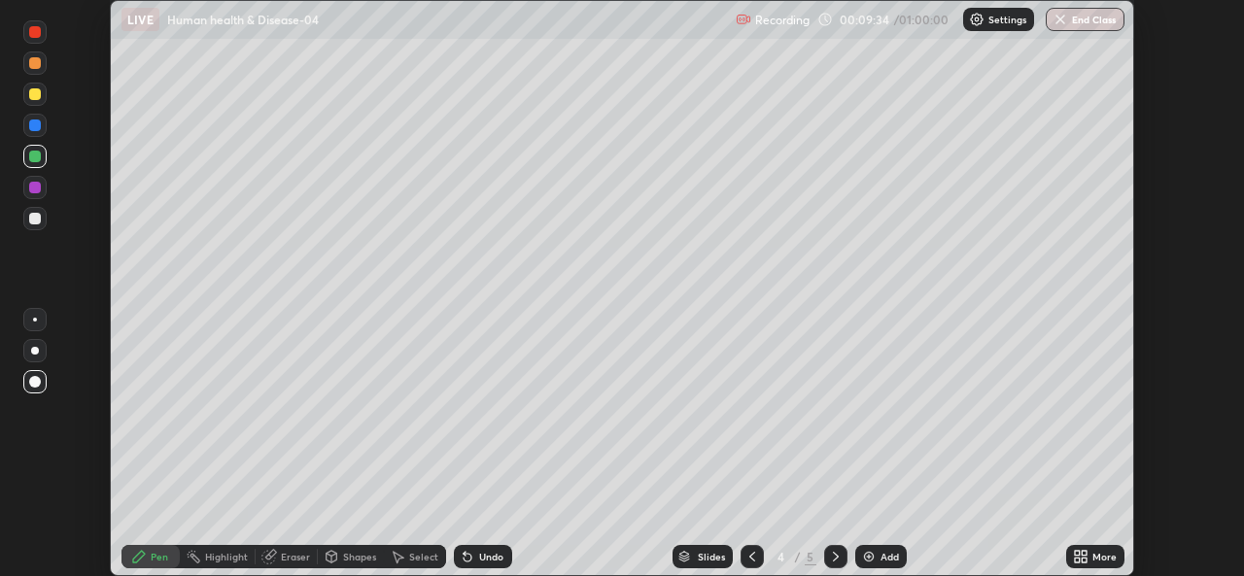
click at [40, 95] on div at bounding box center [35, 94] width 12 height 12
click at [43, 212] on div at bounding box center [34, 218] width 23 height 23
click at [39, 97] on div at bounding box center [35, 94] width 12 height 12
click at [831, 557] on icon at bounding box center [836, 557] width 16 height 16
click at [35, 217] on div at bounding box center [35, 219] width 12 height 12
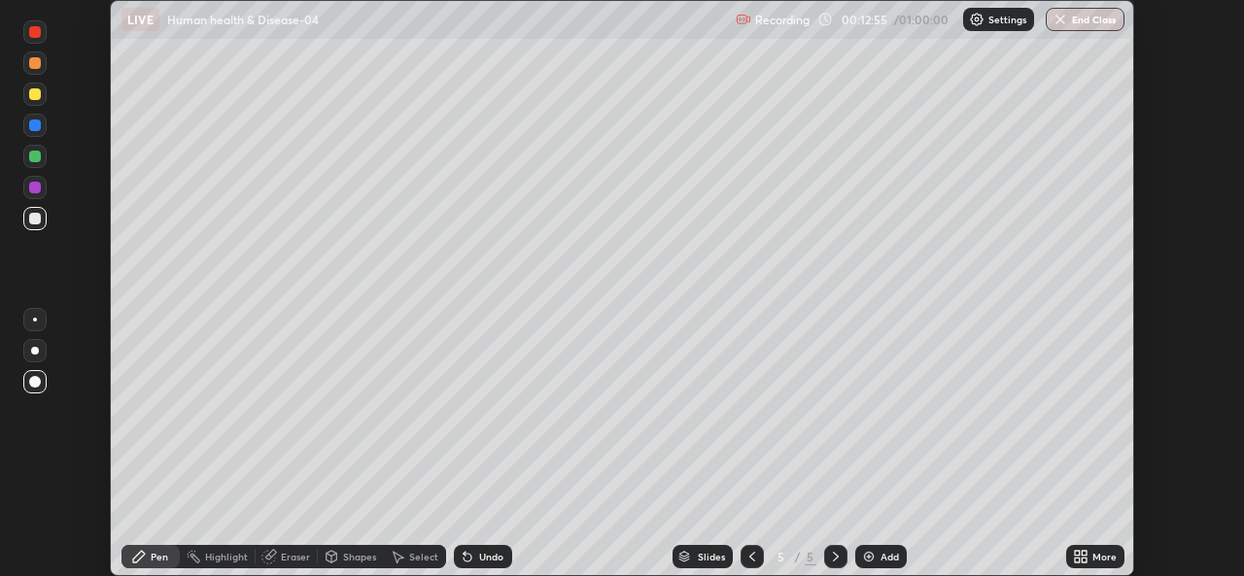
click at [33, 98] on div at bounding box center [35, 94] width 12 height 12
click at [43, 221] on div at bounding box center [34, 218] width 23 height 23
click at [37, 93] on div at bounding box center [35, 94] width 12 height 12
click at [36, 219] on div at bounding box center [35, 219] width 12 height 12
click at [35, 95] on div at bounding box center [35, 94] width 12 height 12
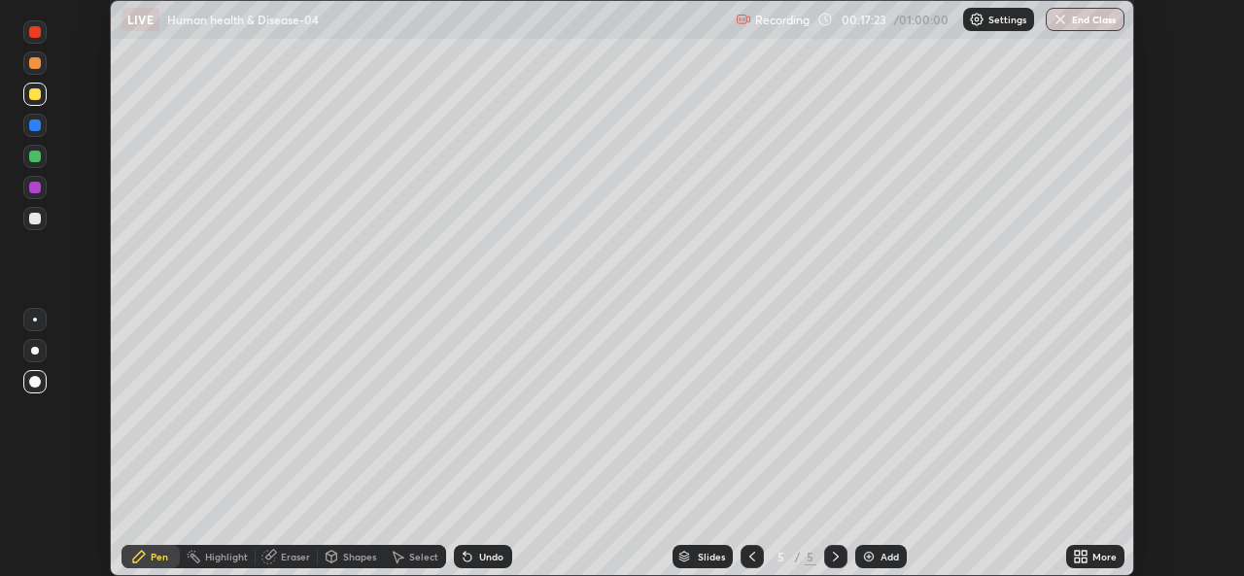
click at [866, 555] on img at bounding box center [869, 557] width 16 height 16
click at [36, 68] on div at bounding box center [35, 63] width 12 height 12
click at [37, 154] on div at bounding box center [35, 157] width 12 height 12
click at [36, 219] on div at bounding box center [35, 219] width 12 height 12
click at [36, 156] on div at bounding box center [35, 157] width 12 height 12
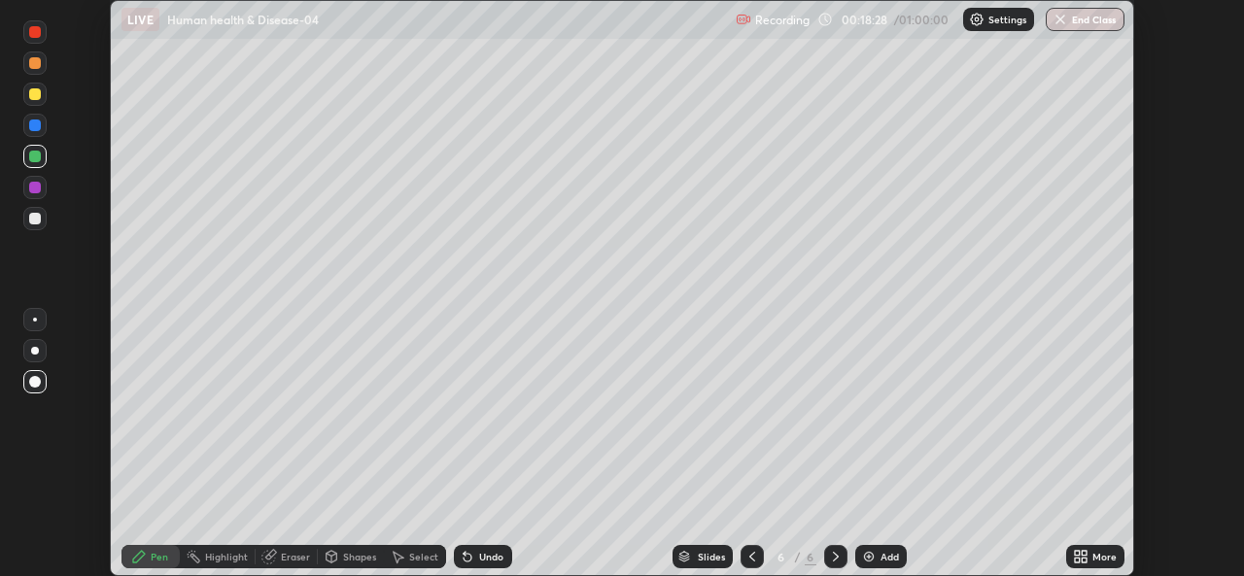
click at [294, 554] on div "Eraser" at bounding box center [295, 557] width 29 height 10
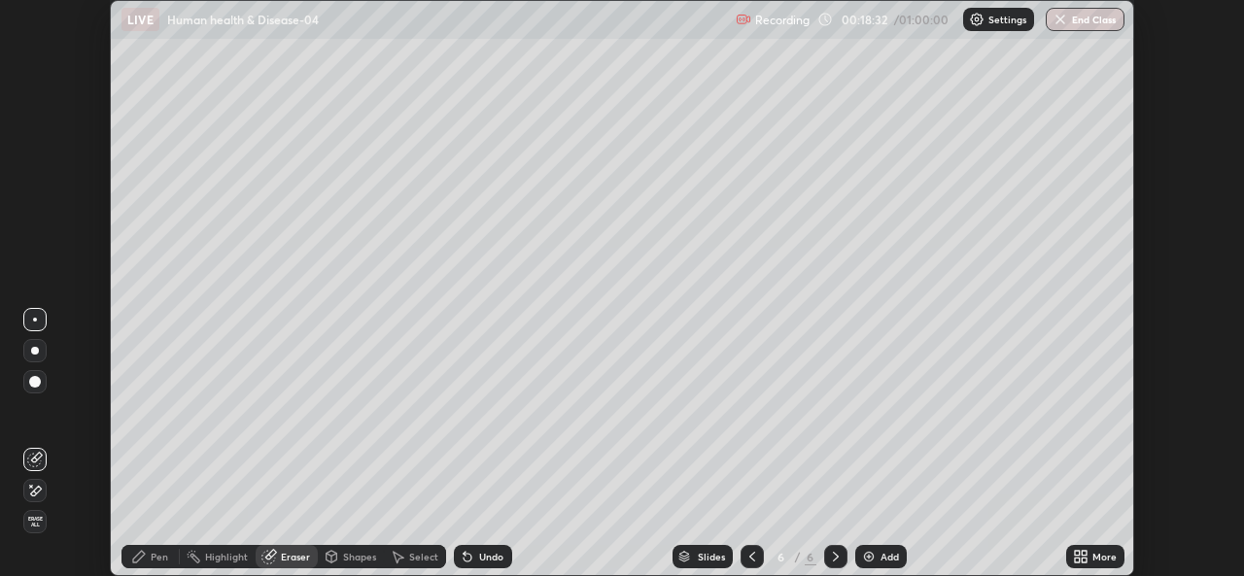
click at [148, 553] on div "Pen" at bounding box center [150, 556] width 58 height 23
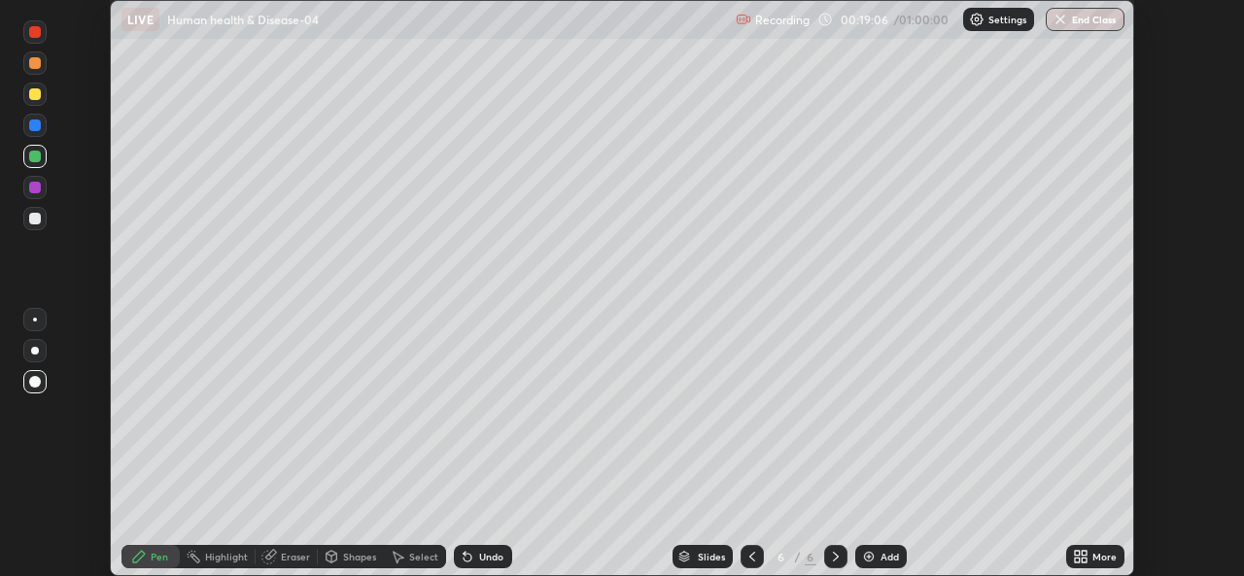
click at [35, 219] on div at bounding box center [35, 219] width 12 height 12
click at [34, 93] on div at bounding box center [35, 94] width 12 height 12
click at [281, 562] on div "Eraser" at bounding box center [295, 557] width 29 height 10
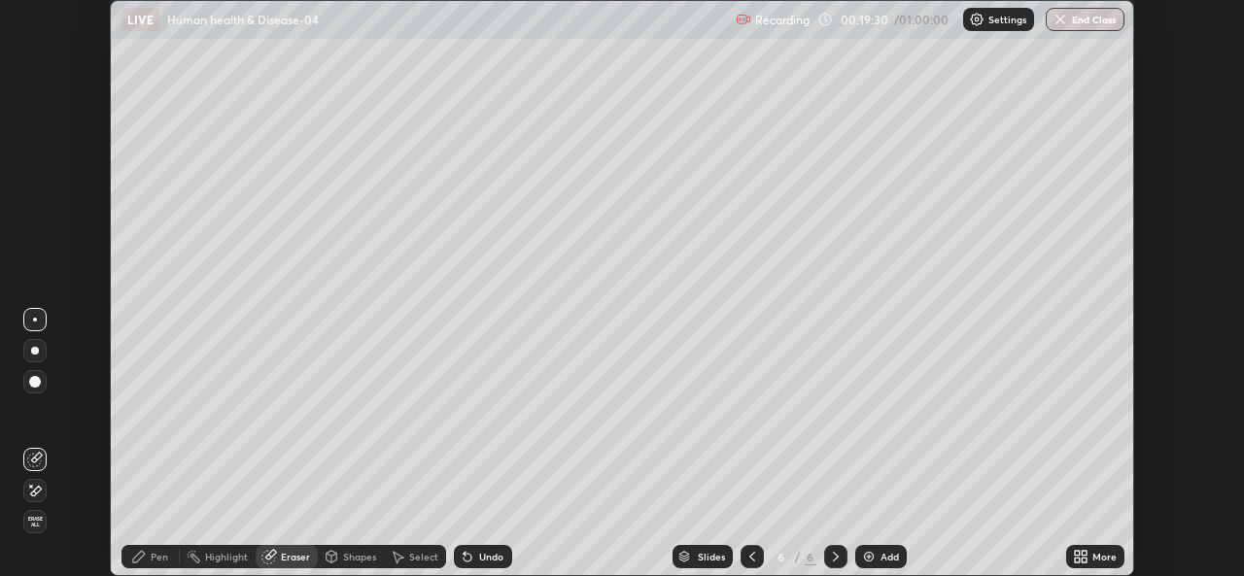
click at [147, 563] on div "Pen" at bounding box center [150, 556] width 58 height 23
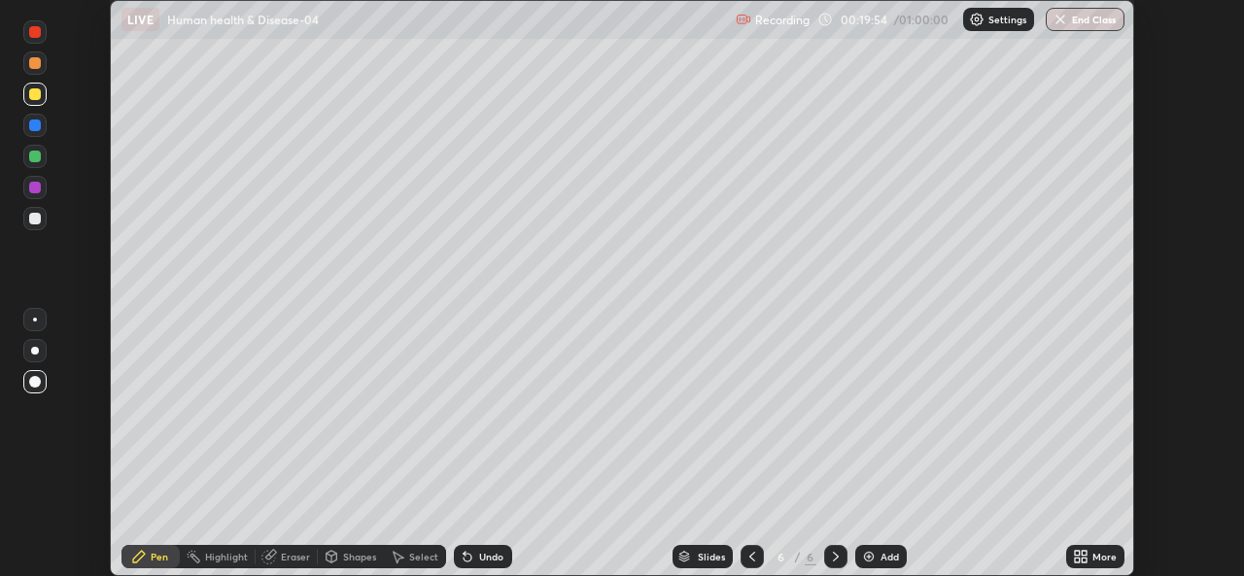
click at [36, 158] on div at bounding box center [35, 157] width 12 height 12
click at [43, 214] on div at bounding box center [34, 218] width 23 height 23
click at [590, 550] on div "Slides 6 / 6 Add" at bounding box center [789, 556] width 554 height 39
click at [873, 562] on img at bounding box center [869, 557] width 16 height 16
click at [343, 554] on div "Shapes" at bounding box center [359, 557] width 33 height 10
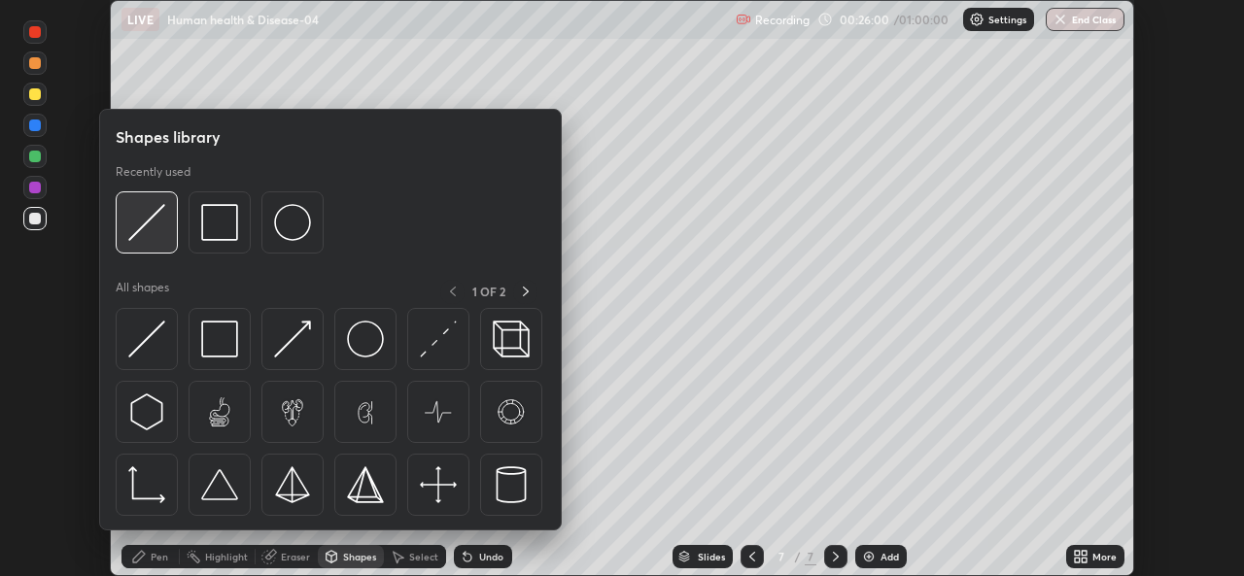
click at [134, 204] on img at bounding box center [146, 222] width 37 height 37
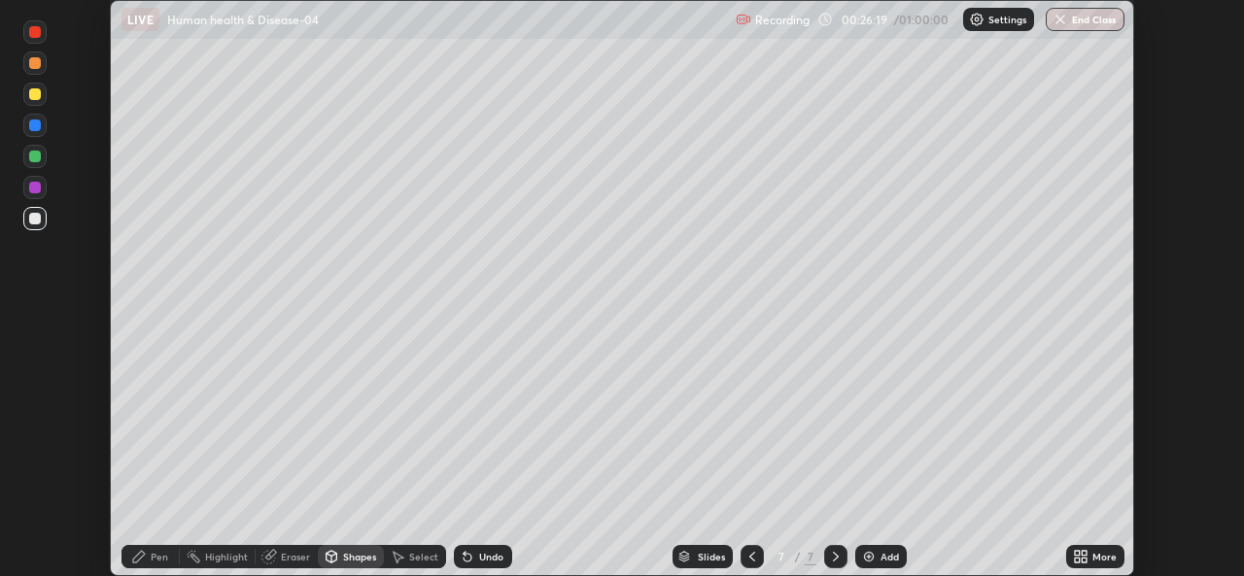
click at [37, 90] on div at bounding box center [35, 94] width 12 height 12
click at [139, 554] on icon at bounding box center [139, 557] width 12 height 12
click at [38, 218] on div at bounding box center [35, 219] width 12 height 12
click at [295, 555] on div "Eraser" at bounding box center [295, 557] width 29 height 10
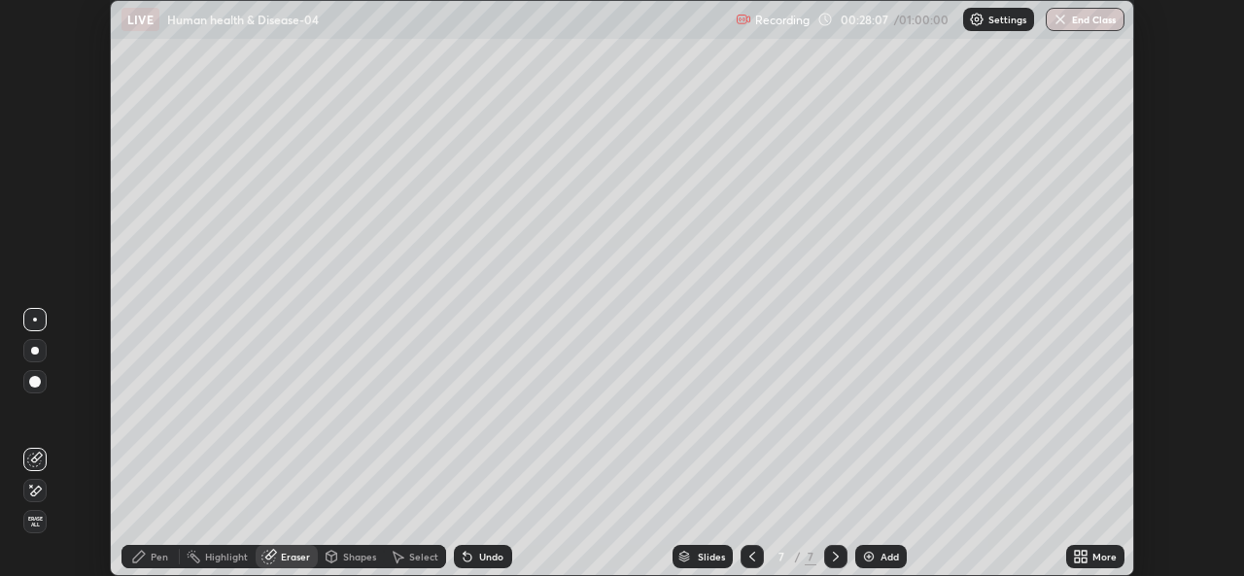
click at [156, 558] on div "Pen" at bounding box center [159, 557] width 17 height 10
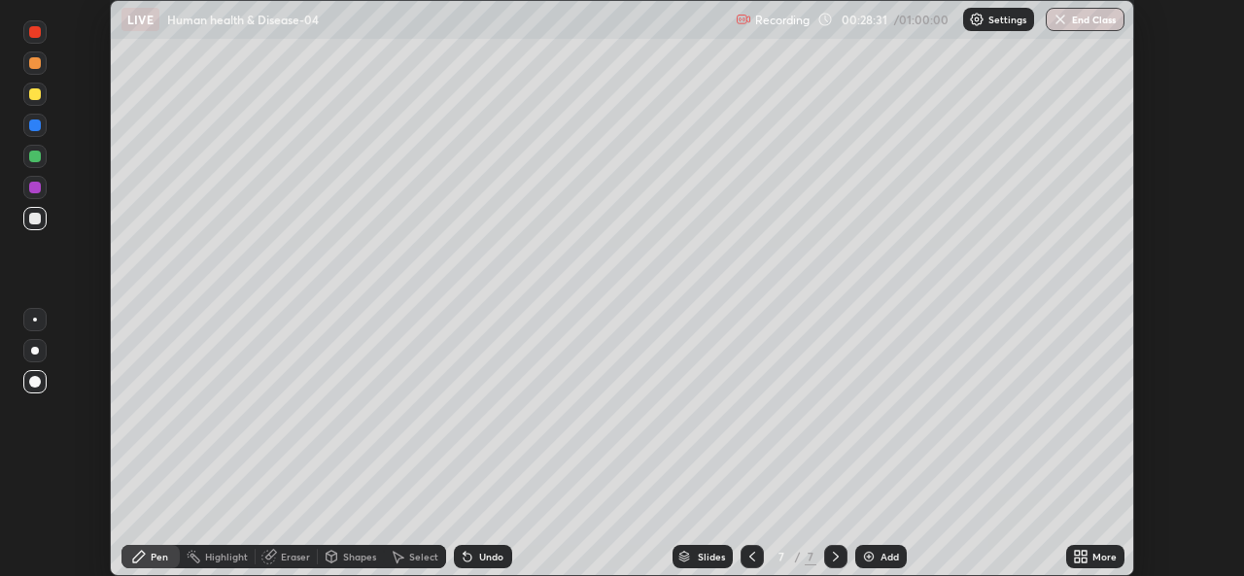
click at [283, 545] on div "Eraser" at bounding box center [287, 556] width 62 height 23
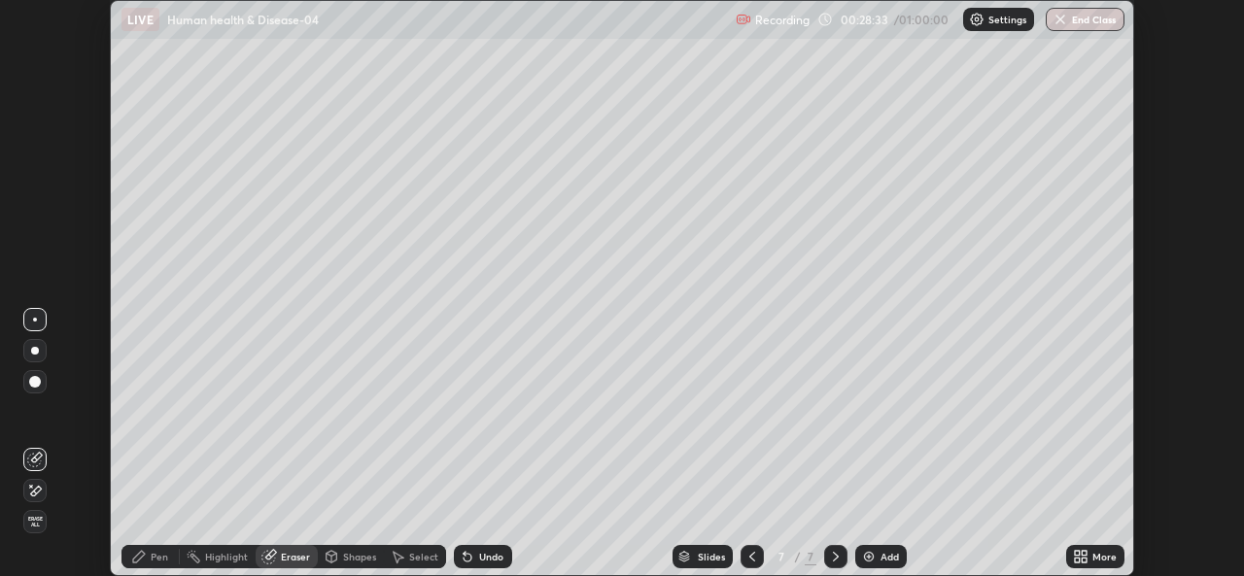
click at [156, 554] on div "Pen" at bounding box center [159, 557] width 17 height 10
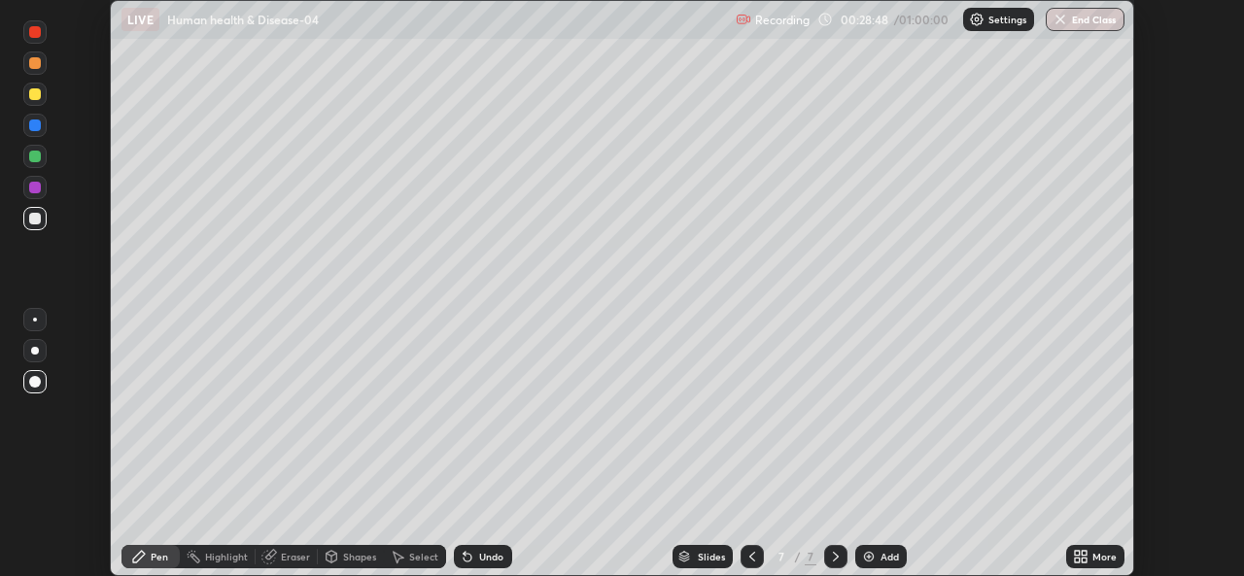
click at [32, 154] on div at bounding box center [35, 157] width 12 height 12
click at [30, 221] on div at bounding box center [35, 219] width 12 height 12
click at [36, 90] on div at bounding box center [35, 94] width 12 height 12
click at [868, 558] on img at bounding box center [869, 557] width 16 height 16
click at [349, 558] on div "Shapes" at bounding box center [359, 557] width 33 height 10
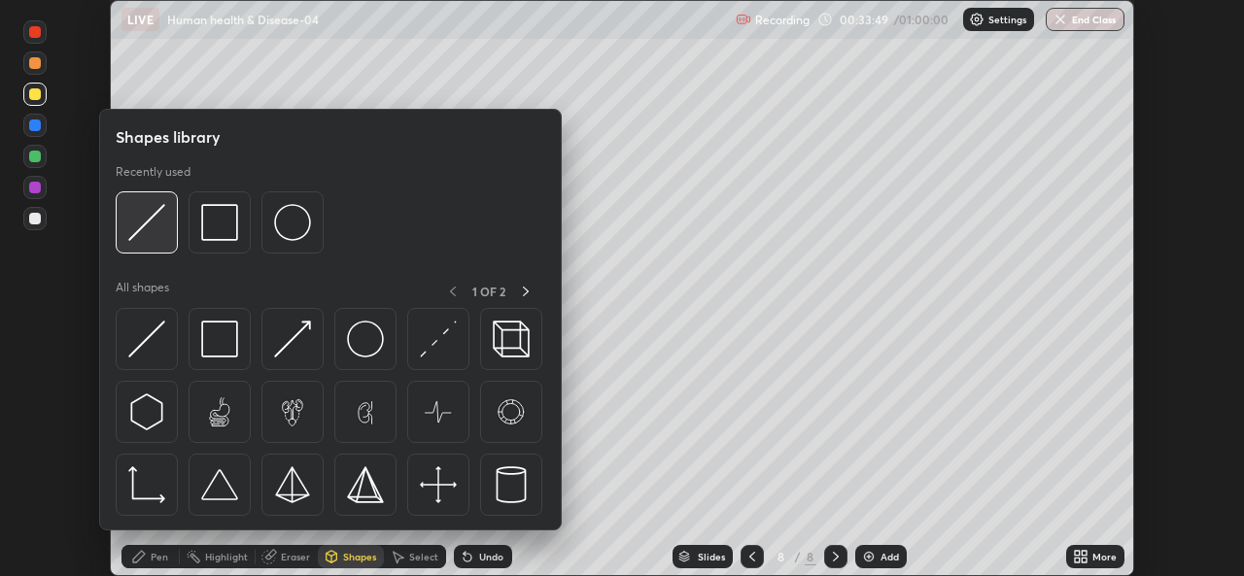
click at [150, 230] on img at bounding box center [146, 222] width 37 height 37
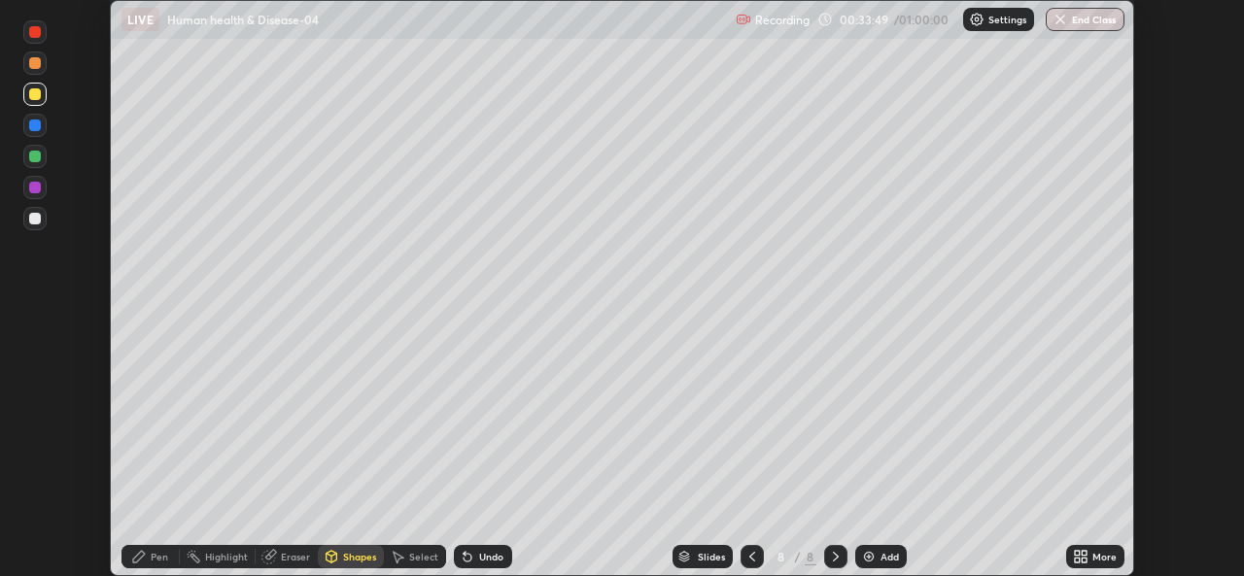
click at [34, 229] on div at bounding box center [34, 218] width 23 height 23
click at [161, 556] on div "Pen" at bounding box center [159, 557] width 17 height 10
click at [39, 96] on div at bounding box center [35, 94] width 12 height 12
click at [35, 217] on div at bounding box center [35, 219] width 12 height 12
click at [34, 91] on div at bounding box center [35, 94] width 12 height 12
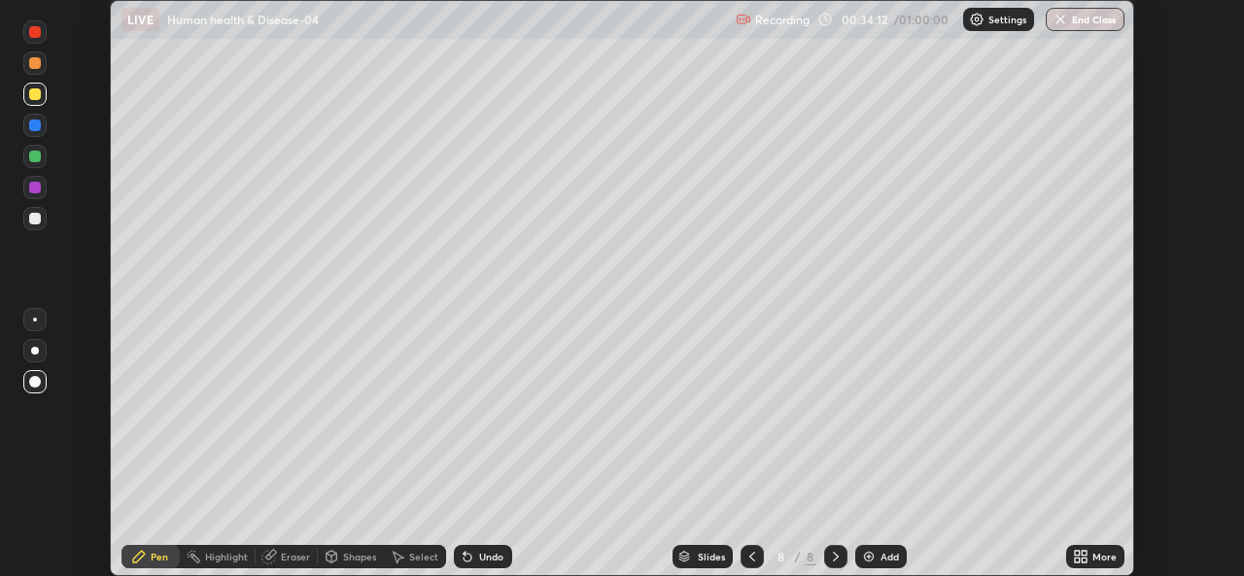
click at [286, 556] on div "Eraser" at bounding box center [295, 557] width 29 height 10
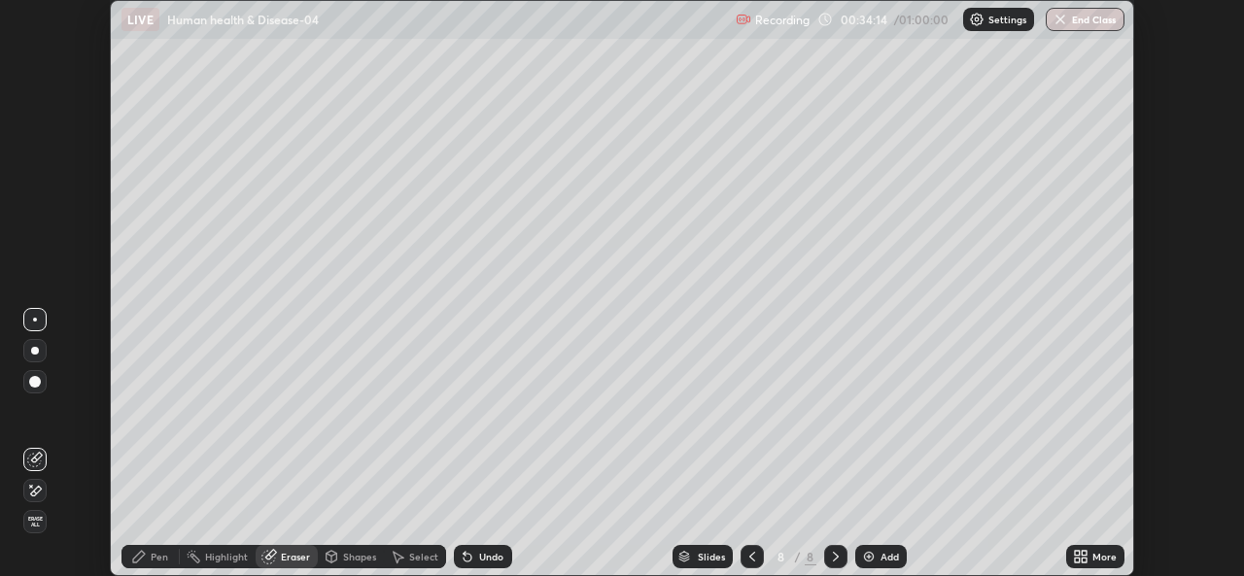
click at [162, 548] on div "Pen" at bounding box center [150, 556] width 58 height 23
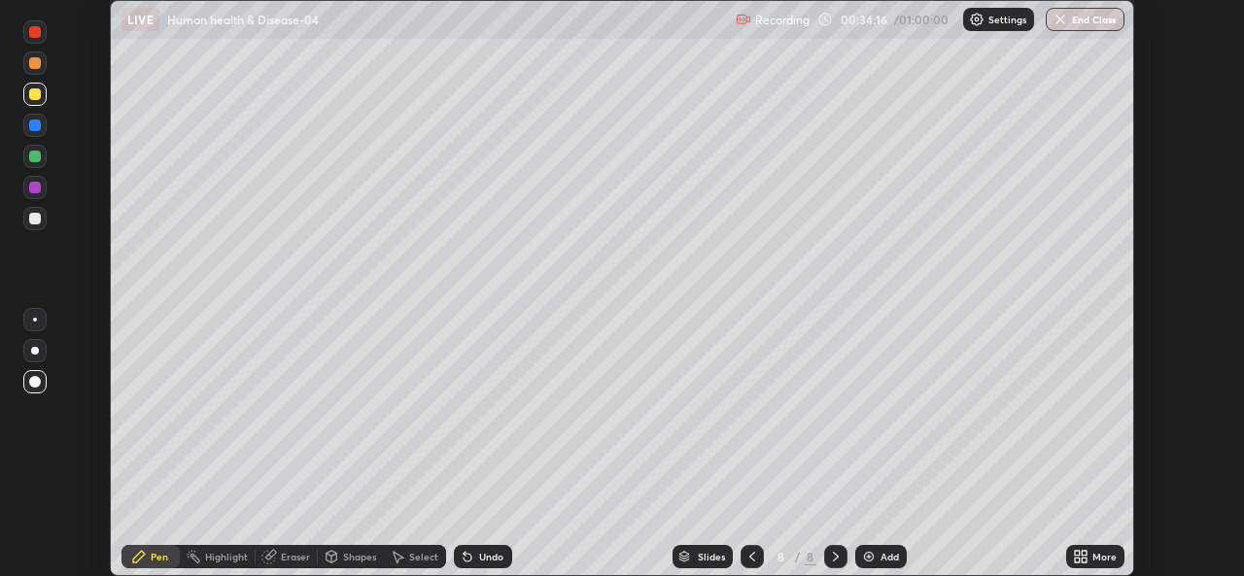
click at [37, 89] on div at bounding box center [35, 94] width 12 height 12
click at [38, 184] on div at bounding box center [35, 188] width 12 height 12
click at [38, 94] on div at bounding box center [35, 94] width 12 height 12
click at [37, 92] on div at bounding box center [35, 94] width 12 height 12
click at [284, 553] on div "Eraser" at bounding box center [295, 557] width 29 height 10
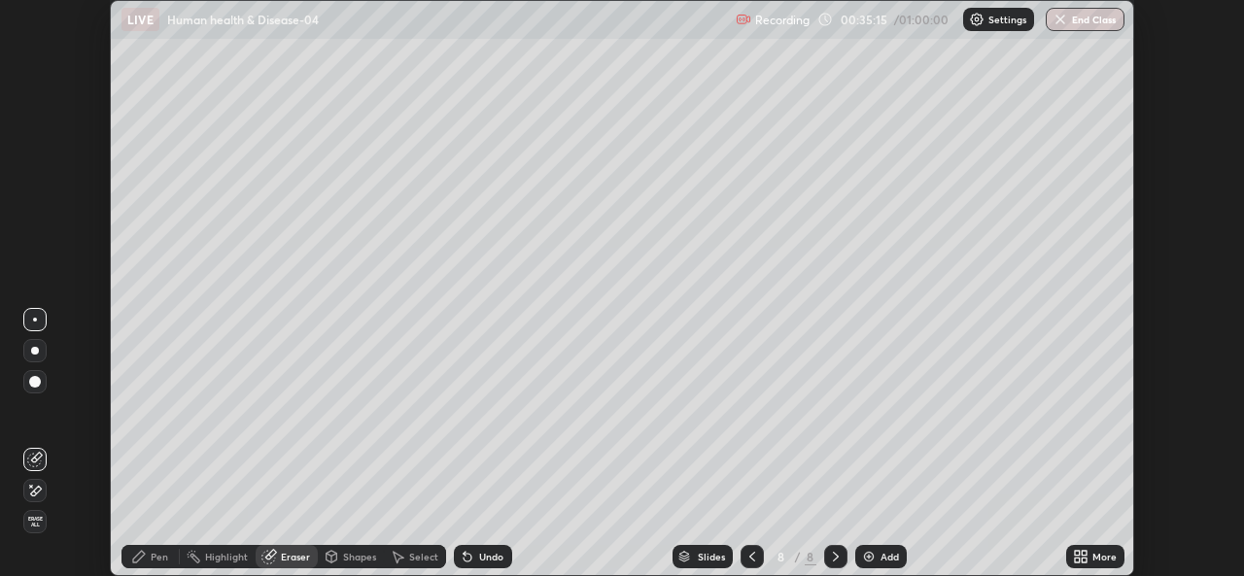
click at [164, 562] on div "Pen" at bounding box center [159, 557] width 17 height 10
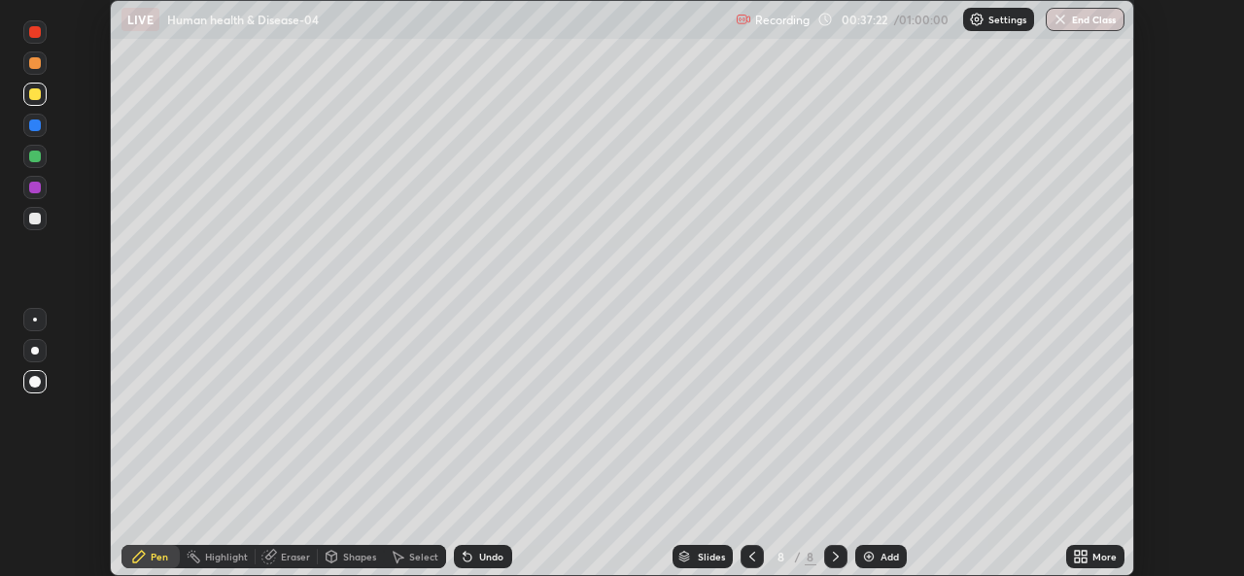
click at [865, 563] on img at bounding box center [869, 557] width 16 height 16
click at [33, 157] on div at bounding box center [35, 157] width 12 height 12
click at [38, 185] on div at bounding box center [35, 188] width 12 height 12
click at [32, 94] on div at bounding box center [35, 94] width 12 height 12
click at [44, 221] on div at bounding box center [34, 218] width 23 height 23
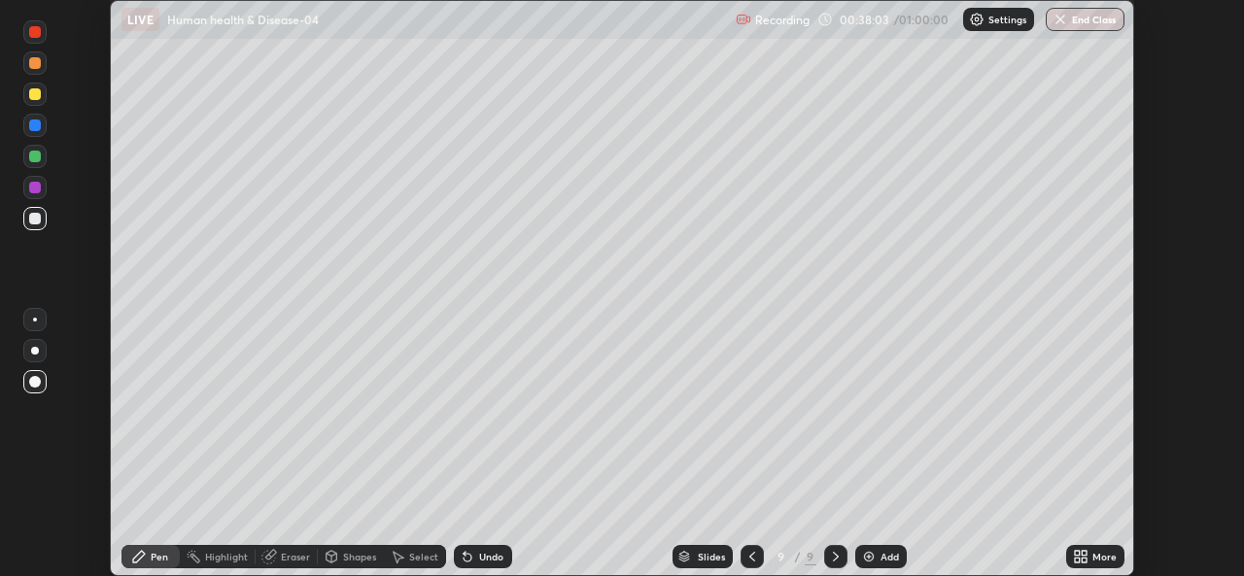
click at [36, 99] on div at bounding box center [35, 94] width 12 height 12
click at [42, 210] on div at bounding box center [34, 218] width 23 height 23
click at [32, 158] on div at bounding box center [35, 157] width 12 height 12
click at [290, 556] on div "Eraser" at bounding box center [295, 557] width 29 height 10
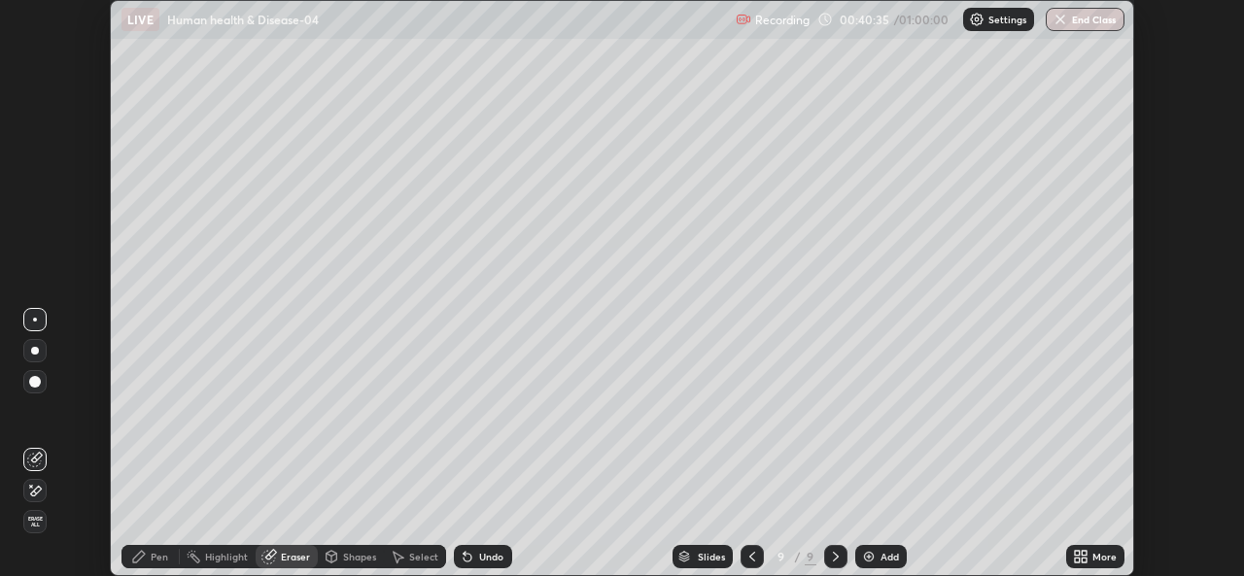
click at [862, 562] on img at bounding box center [869, 557] width 16 height 16
click at [161, 554] on div "Pen" at bounding box center [159, 557] width 17 height 10
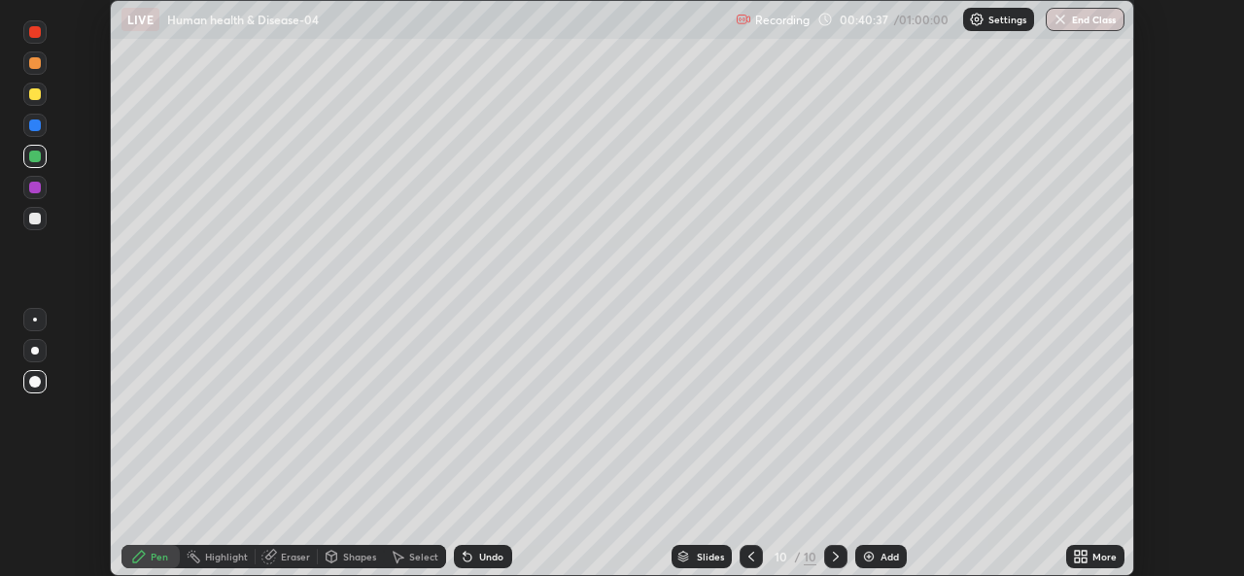
click at [37, 188] on div at bounding box center [35, 188] width 12 height 12
click at [37, 153] on div at bounding box center [35, 157] width 12 height 12
click at [39, 217] on div at bounding box center [35, 219] width 12 height 12
click at [33, 151] on div at bounding box center [35, 157] width 12 height 12
click at [39, 216] on div at bounding box center [35, 219] width 12 height 12
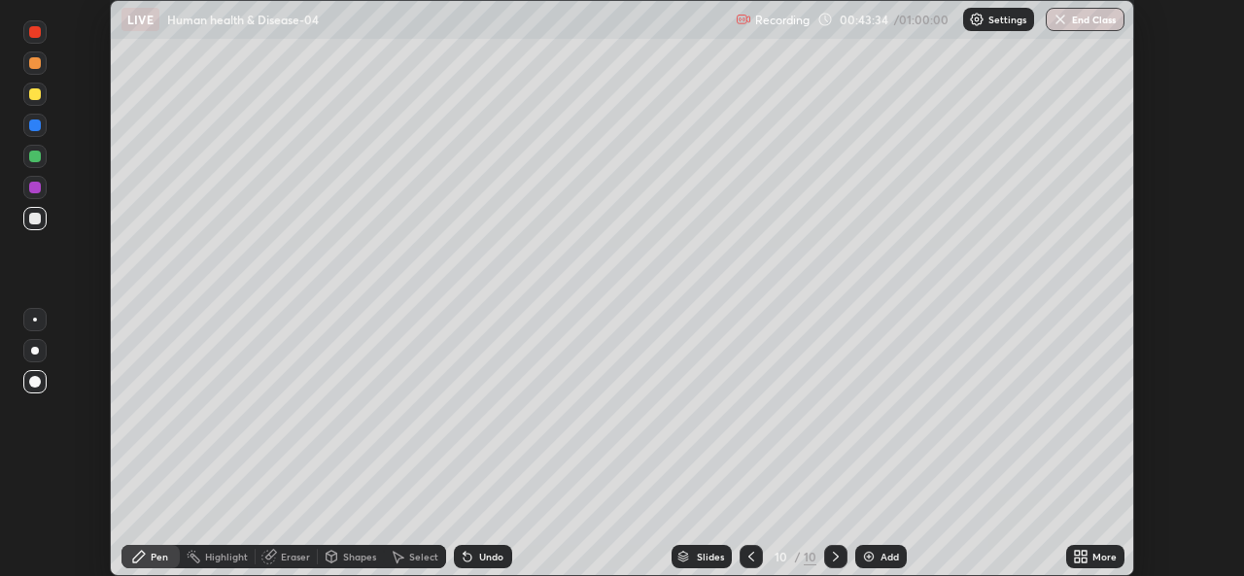
click at [869, 553] on img at bounding box center [869, 557] width 16 height 16
click at [46, 101] on div at bounding box center [34, 94] width 23 height 23
click at [32, 156] on div at bounding box center [35, 157] width 12 height 12
click at [34, 218] on div at bounding box center [35, 219] width 12 height 12
click at [291, 561] on div "Eraser" at bounding box center [295, 557] width 29 height 10
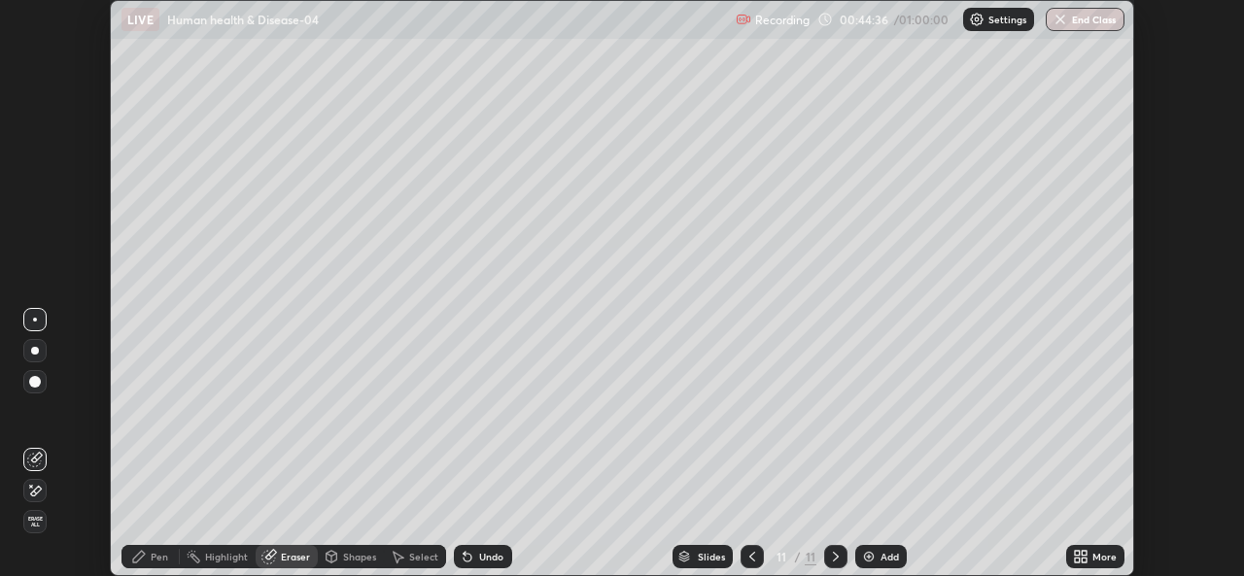
click at [158, 559] on div "Pen" at bounding box center [159, 557] width 17 height 10
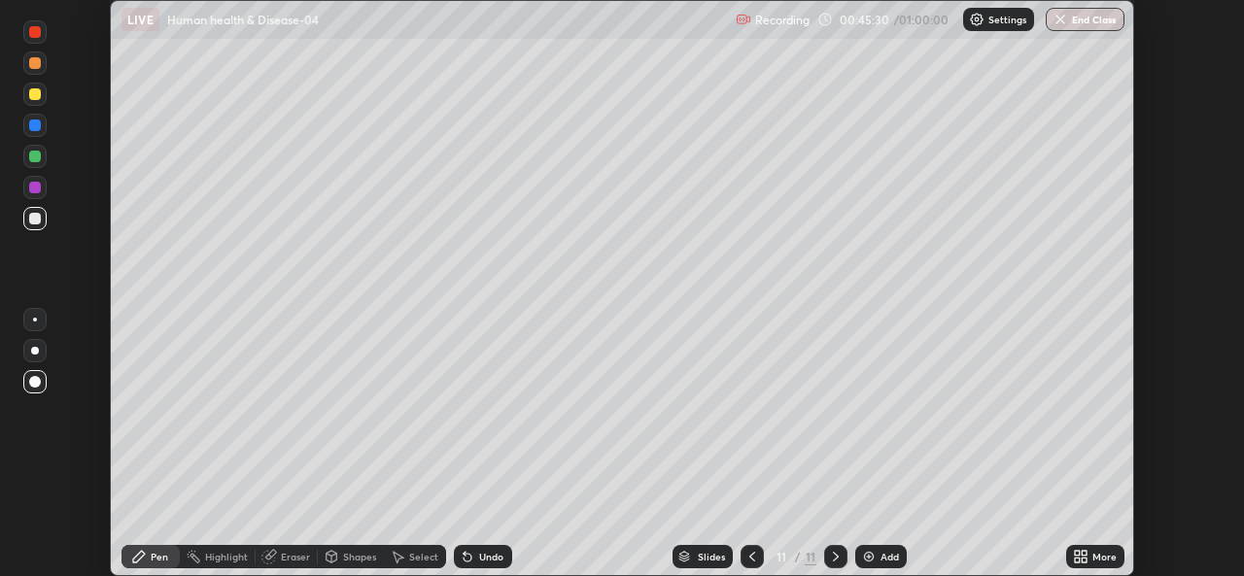
click at [299, 560] on div "Eraser" at bounding box center [295, 557] width 29 height 10
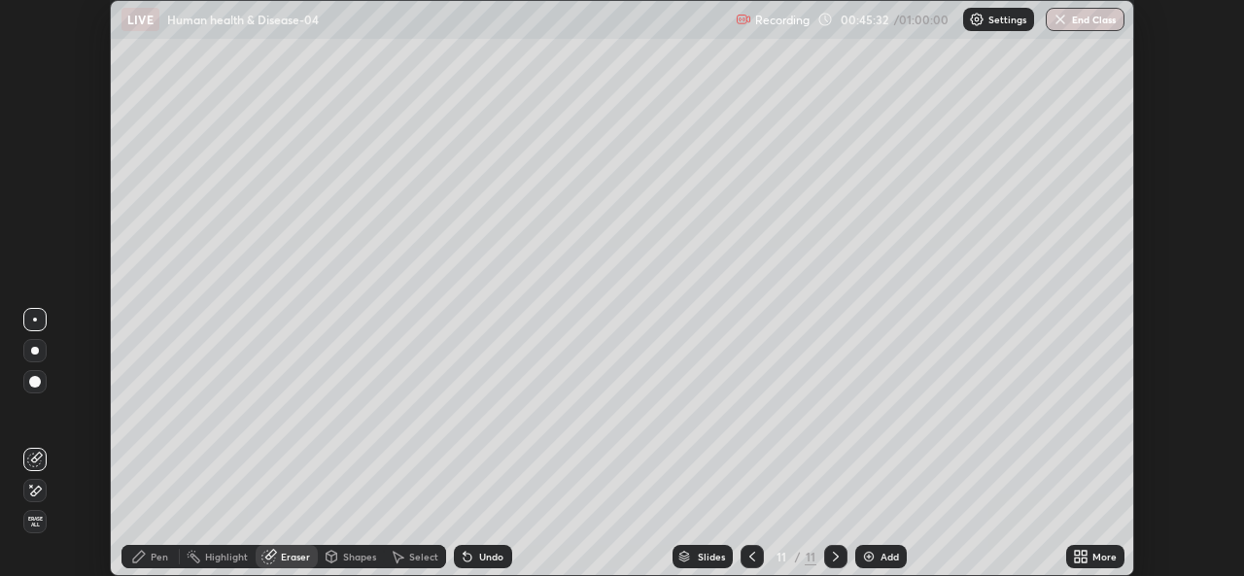
click at [151, 564] on div "Pen" at bounding box center [150, 556] width 58 height 23
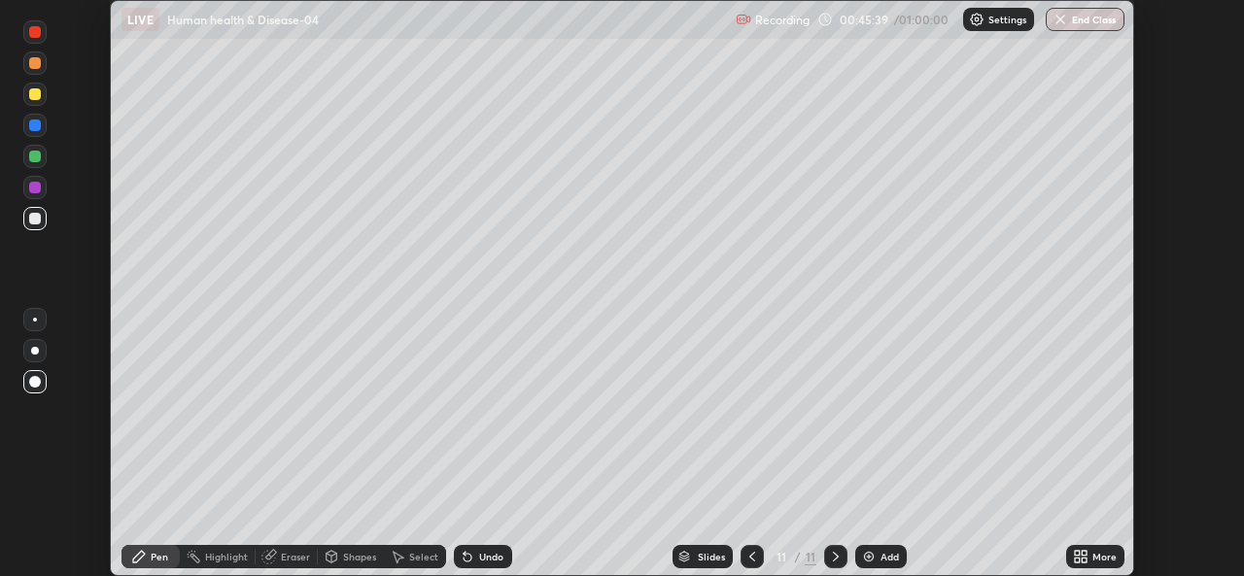
click at [36, 94] on div at bounding box center [35, 94] width 12 height 12
click at [865, 555] on img at bounding box center [869, 557] width 16 height 16
click at [35, 126] on div at bounding box center [35, 126] width 12 height 12
click at [42, 221] on div at bounding box center [34, 218] width 23 height 23
click at [1084, 552] on icon at bounding box center [1084, 553] width 5 height 5
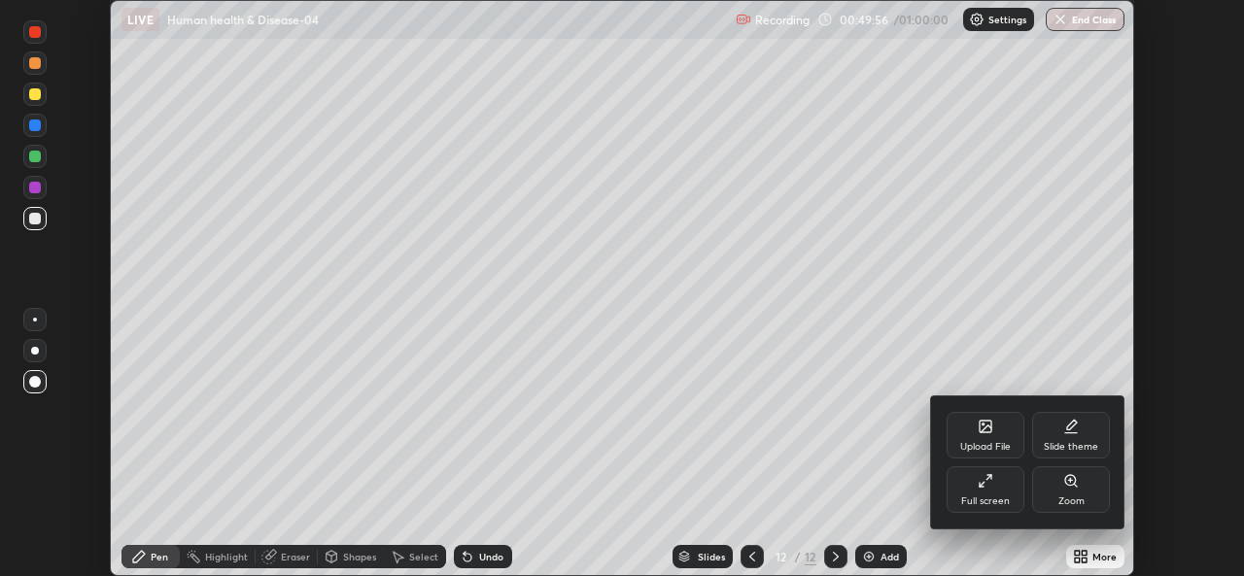
click at [998, 475] on div "Full screen" at bounding box center [986, 489] width 78 height 47
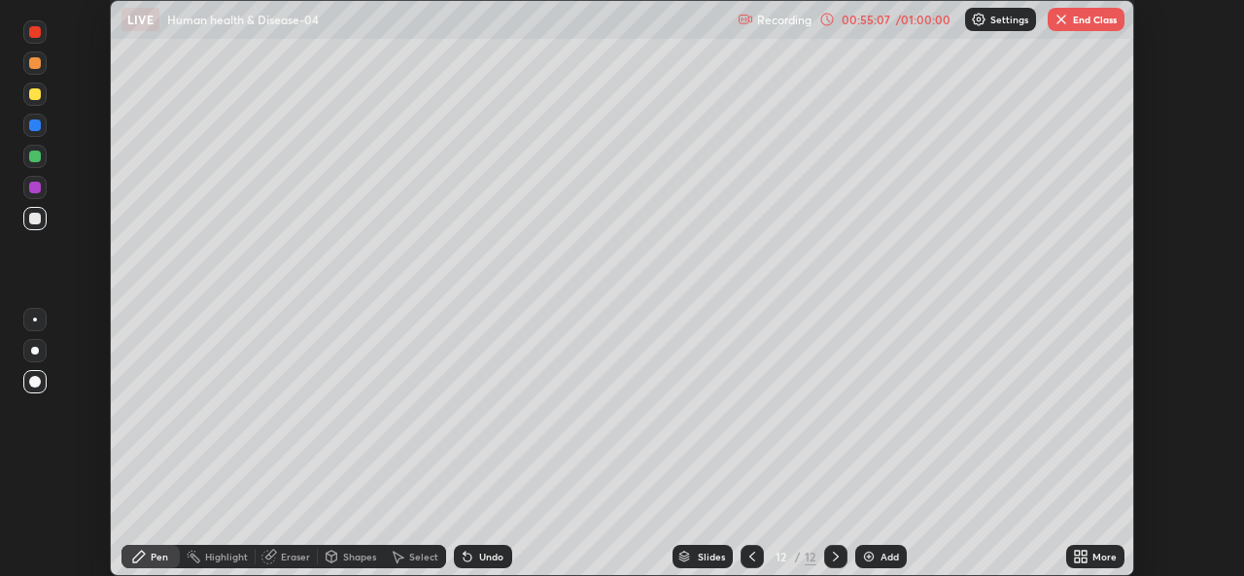
click at [35, 92] on div at bounding box center [35, 94] width 12 height 12
click at [34, 159] on div at bounding box center [35, 157] width 12 height 12
click at [873, 549] on img at bounding box center [869, 557] width 16 height 16
click at [39, 226] on div at bounding box center [34, 218] width 23 height 23
click at [38, 158] on div at bounding box center [35, 157] width 12 height 12
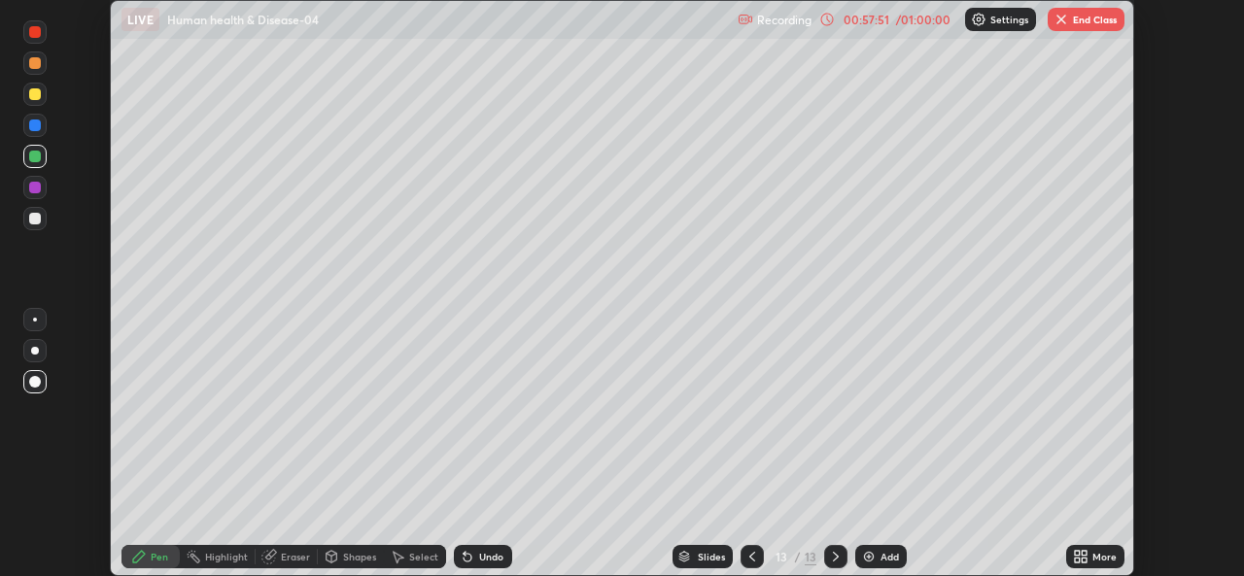
click at [37, 220] on div at bounding box center [35, 219] width 12 height 12
click at [36, 155] on div at bounding box center [35, 157] width 12 height 12
click at [37, 222] on div at bounding box center [35, 219] width 12 height 12
click at [34, 222] on div at bounding box center [35, 219] width 12 height 12
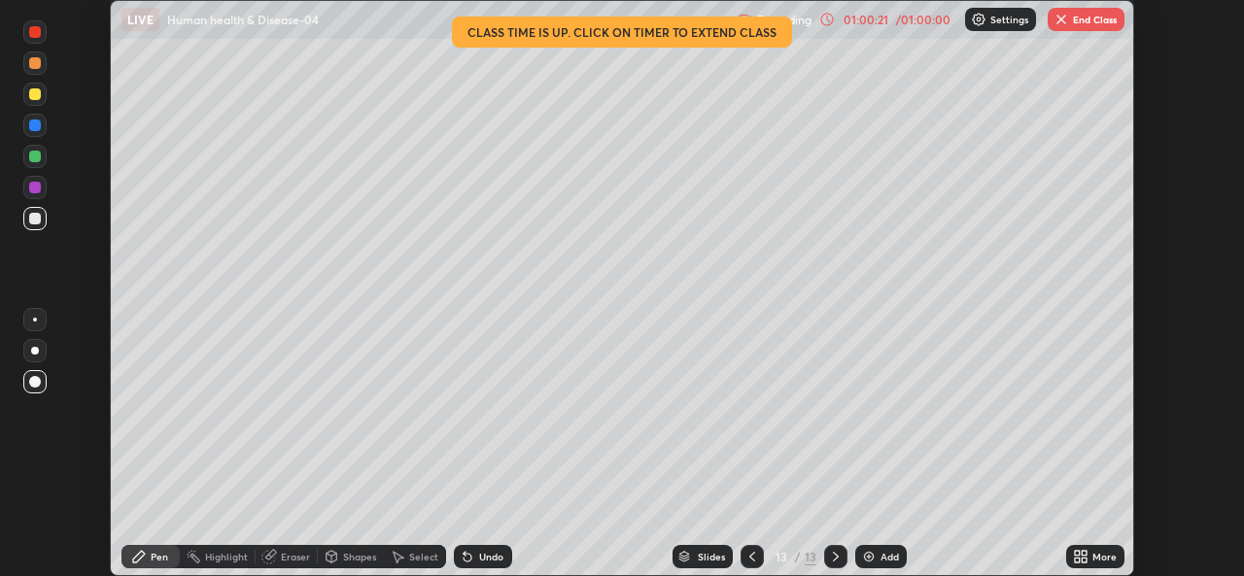
click at [956, 544] on div "Slides 13 / 13 Add" at bounding box center [789, 556] width 554 height 39
click at [914, 537] on div "Slides 13 / 13 Add" at bounding box center [789, 556] width 554 height 39
click at [1018, 537] on div "Slides 13 / 13 Add" at bounding box center [789, 556] width 554 height 39
click at [1020, 537] on div "Slides 13 / 13 Add" at bounding box center [789, 556] width 554 height 39
click at [1097, 20] on button "End Class" at bounding box center [1086, 19] width 77 height 23
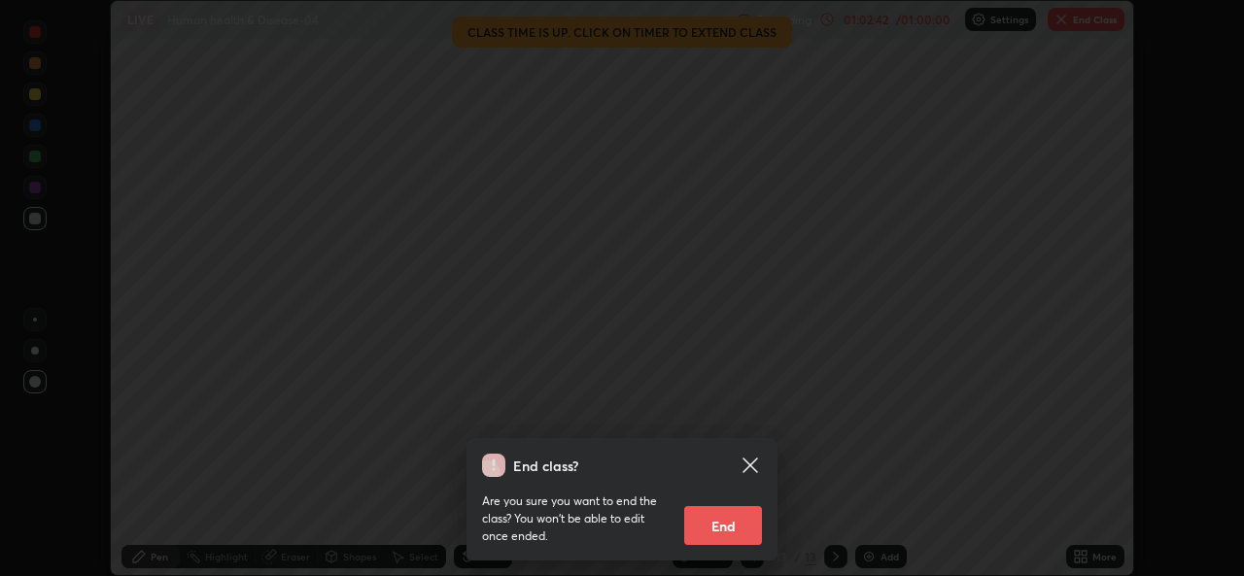
click at [727, 536] on button "End" at bounding box center [723, 525] width 78 height 39
